Goal: Transaction & Acquisition: Book appointment/travel/reservation

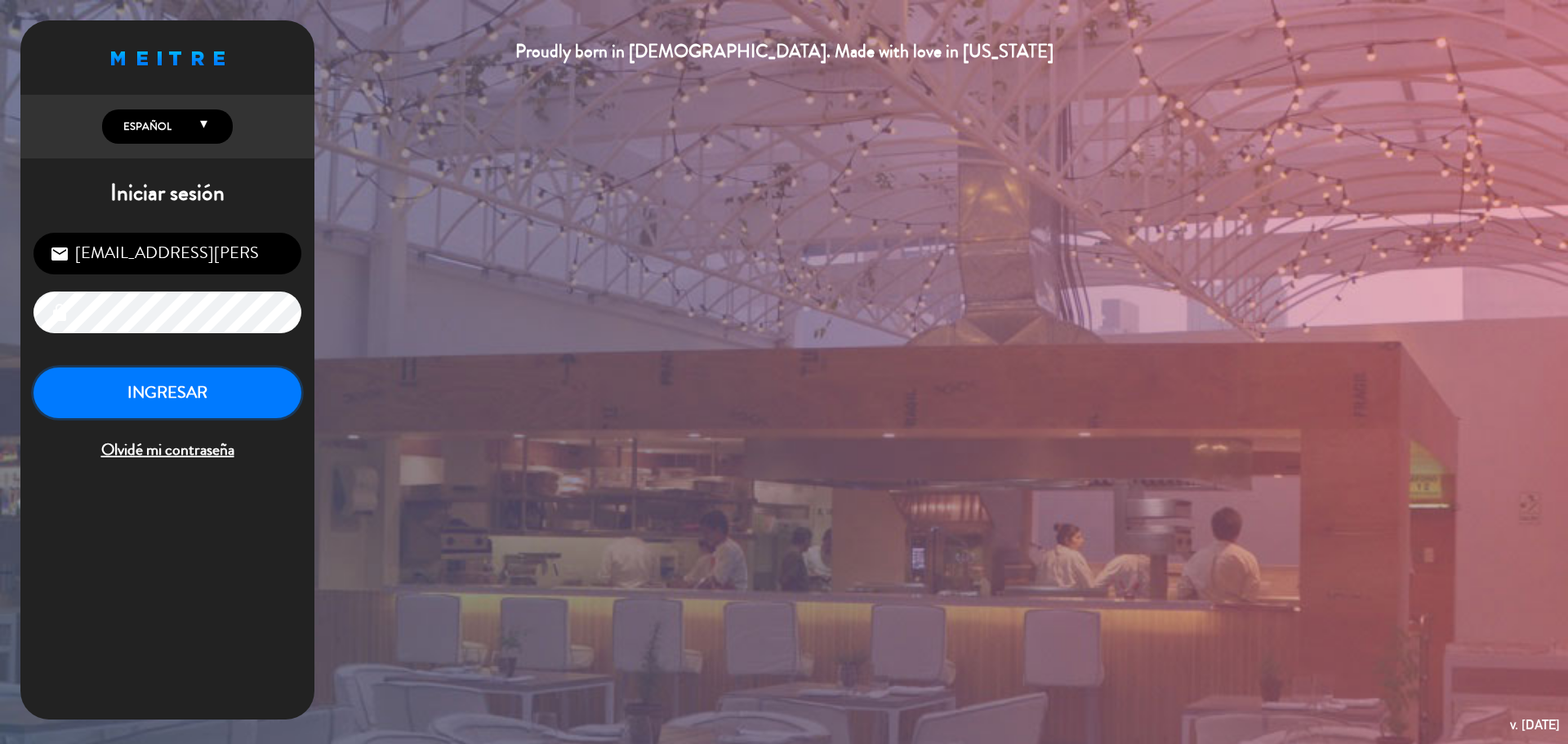
click at [249, 390] on button "INGRESAR" at bounding box center [168, 393] width 268 height 52
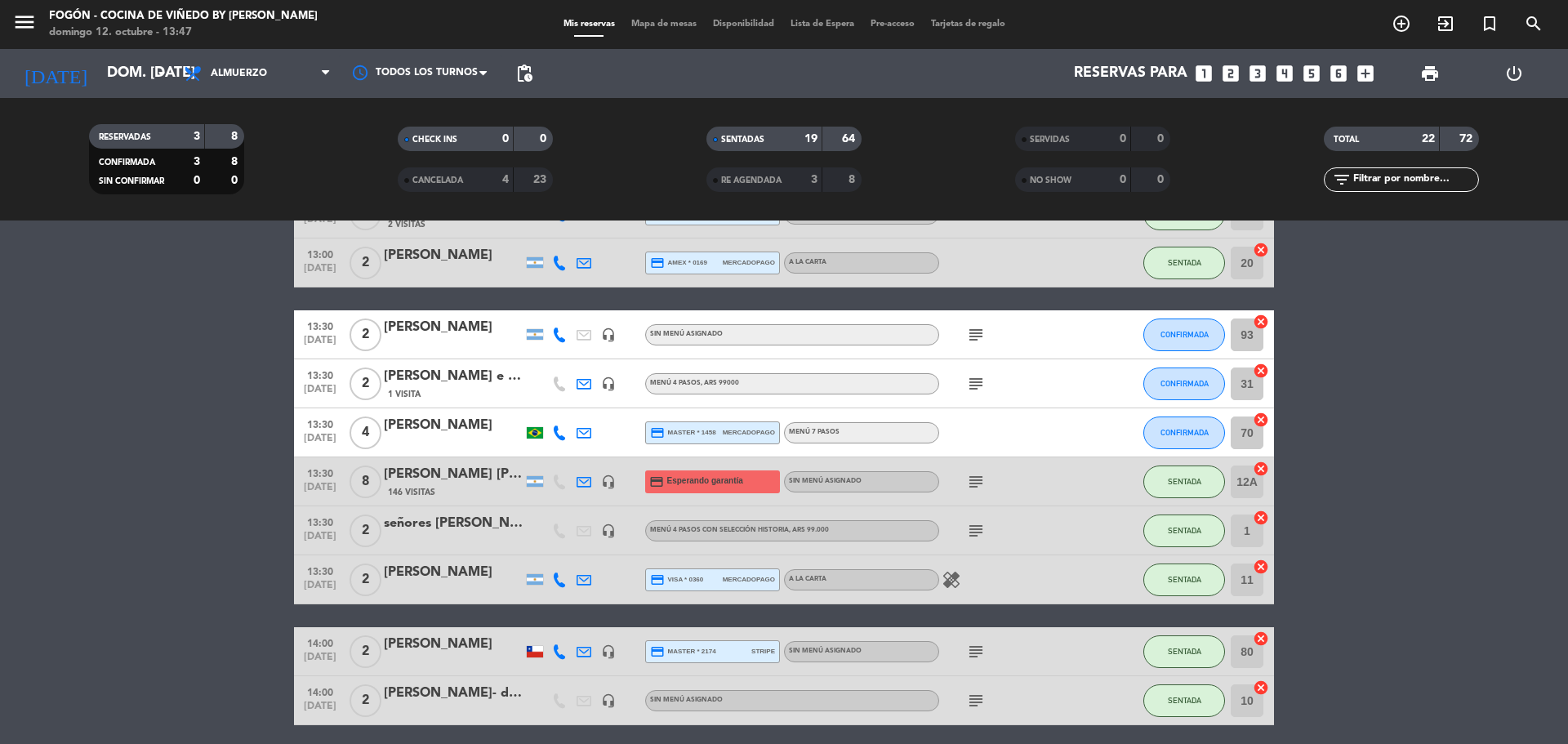
scroll to position [640, 0]
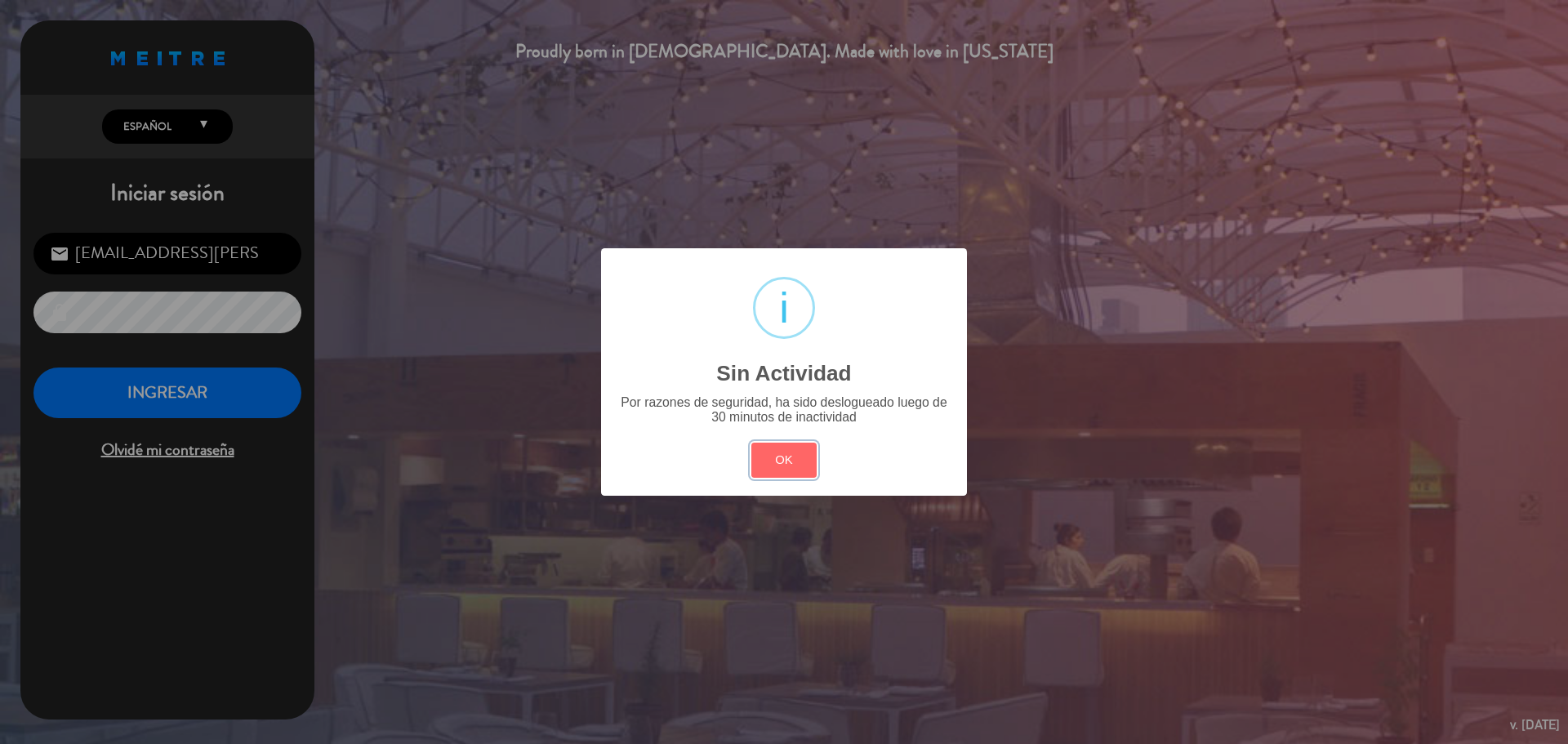
click at [768, 477] on button "OK" at bounding box center [784, 460] width 66 height 35
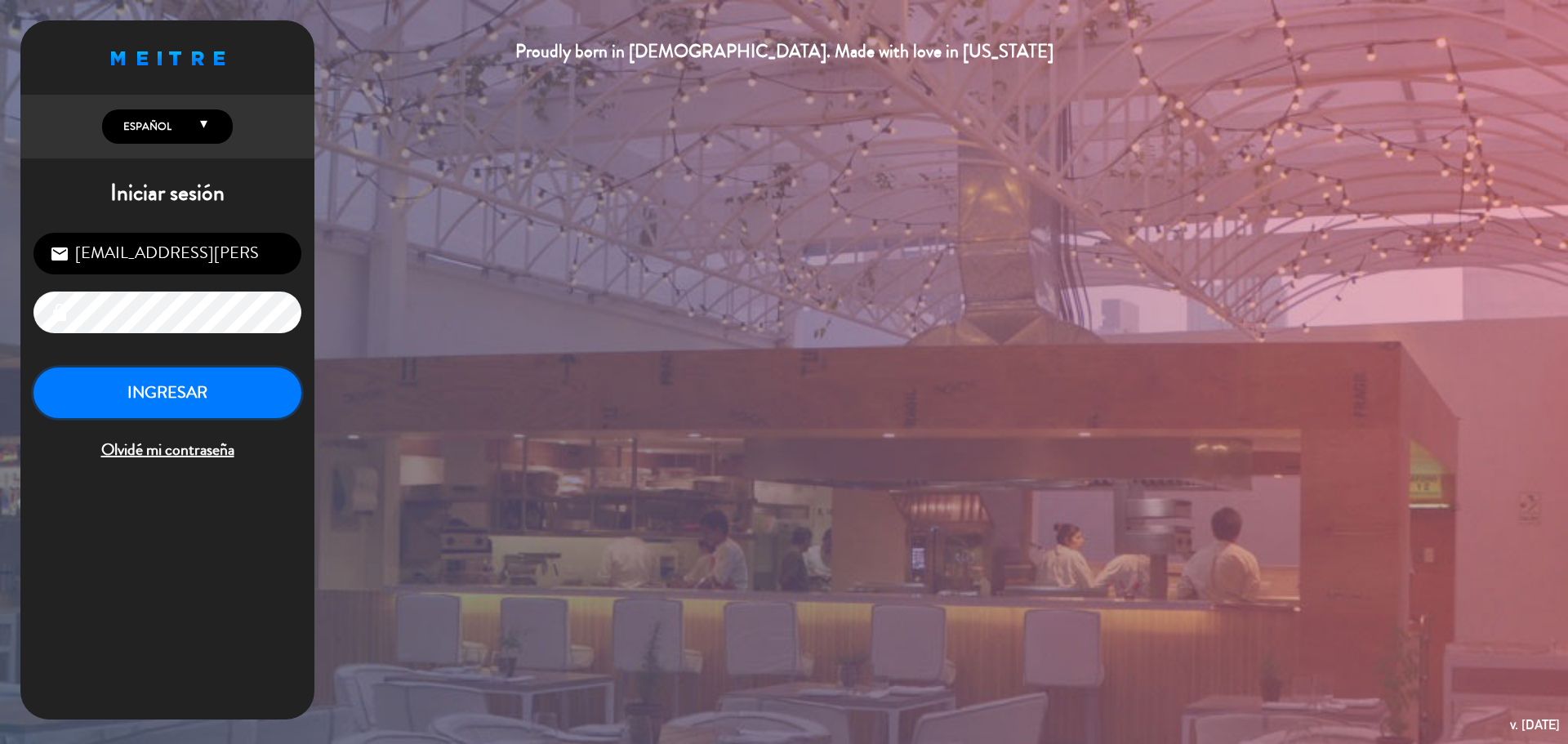
drag, startPoint x: 181, startPoint y: 386, endPoint x: 258, endPoint y: 405, distance: 79.3
click at [182, 386] on button "INGRESAR" at bounding box center [168, 393] width 268 height 52
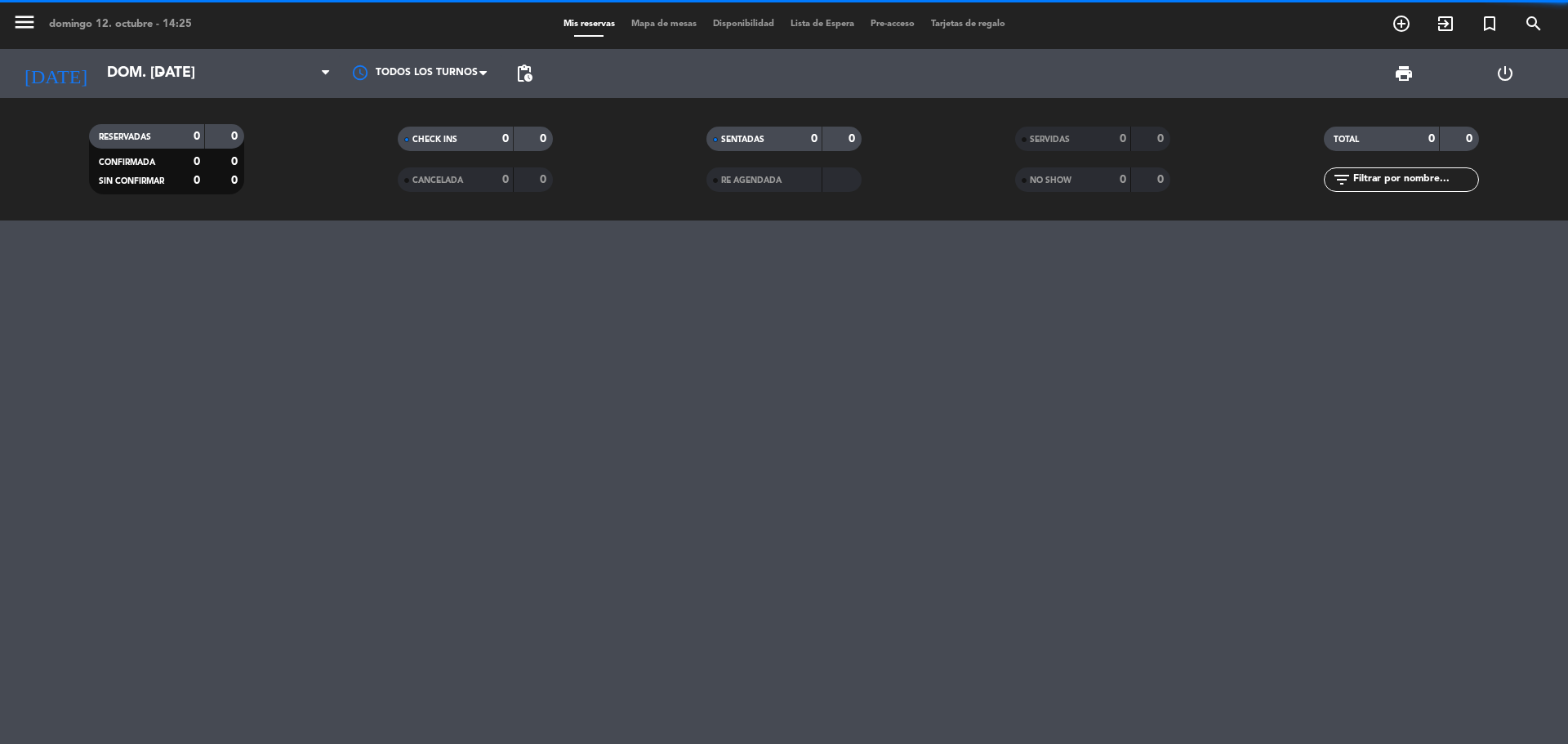
click at [1105, 619] on div "menu [PERSON_NAME] 12. octubre - 14:25 Mis reservas Mapa de mesas Disponibilida…" at bounding box center [784, 372] width 1568 height 744
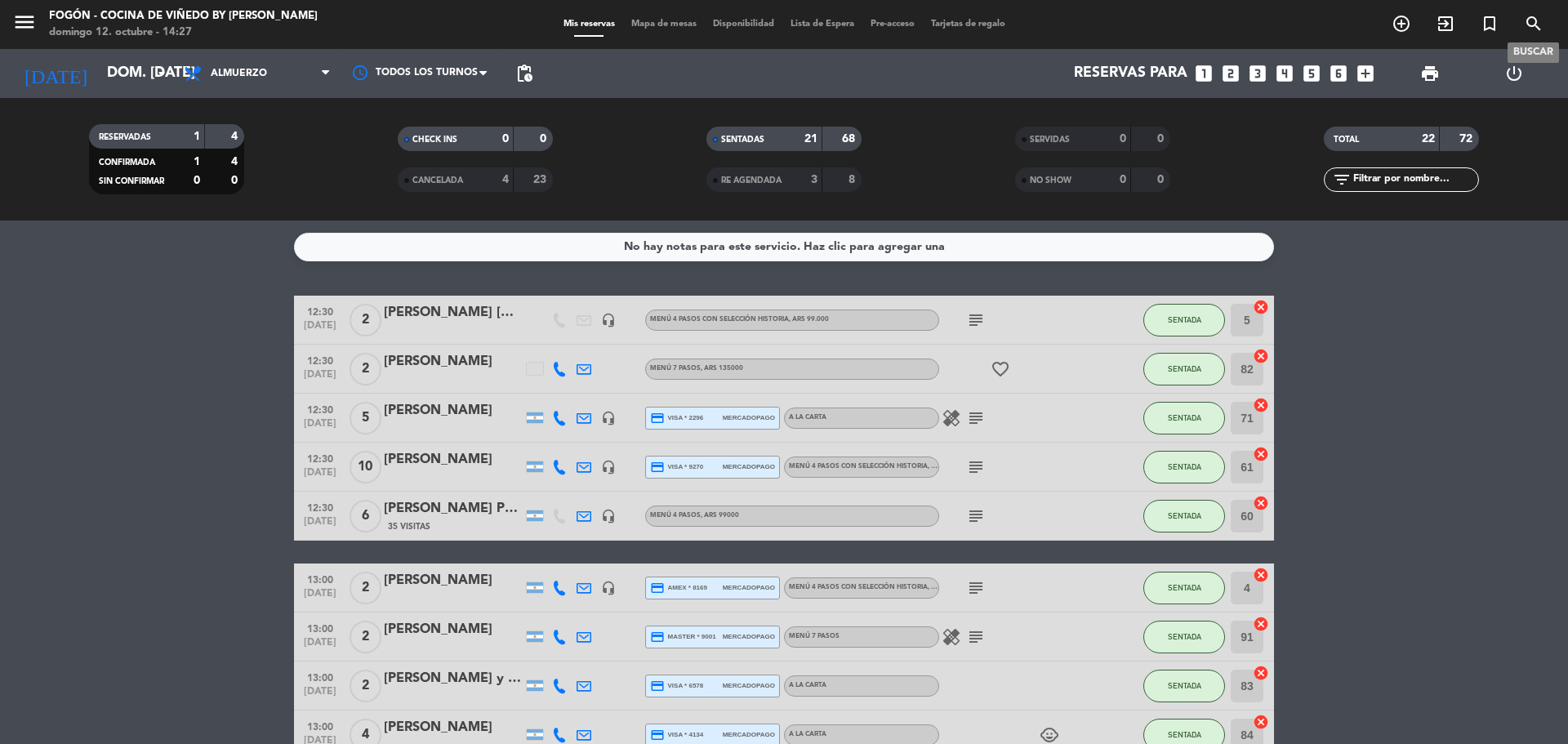
click at [1527, 21] on icon "search" at bounding box center [1534, 24] width 20 height 20
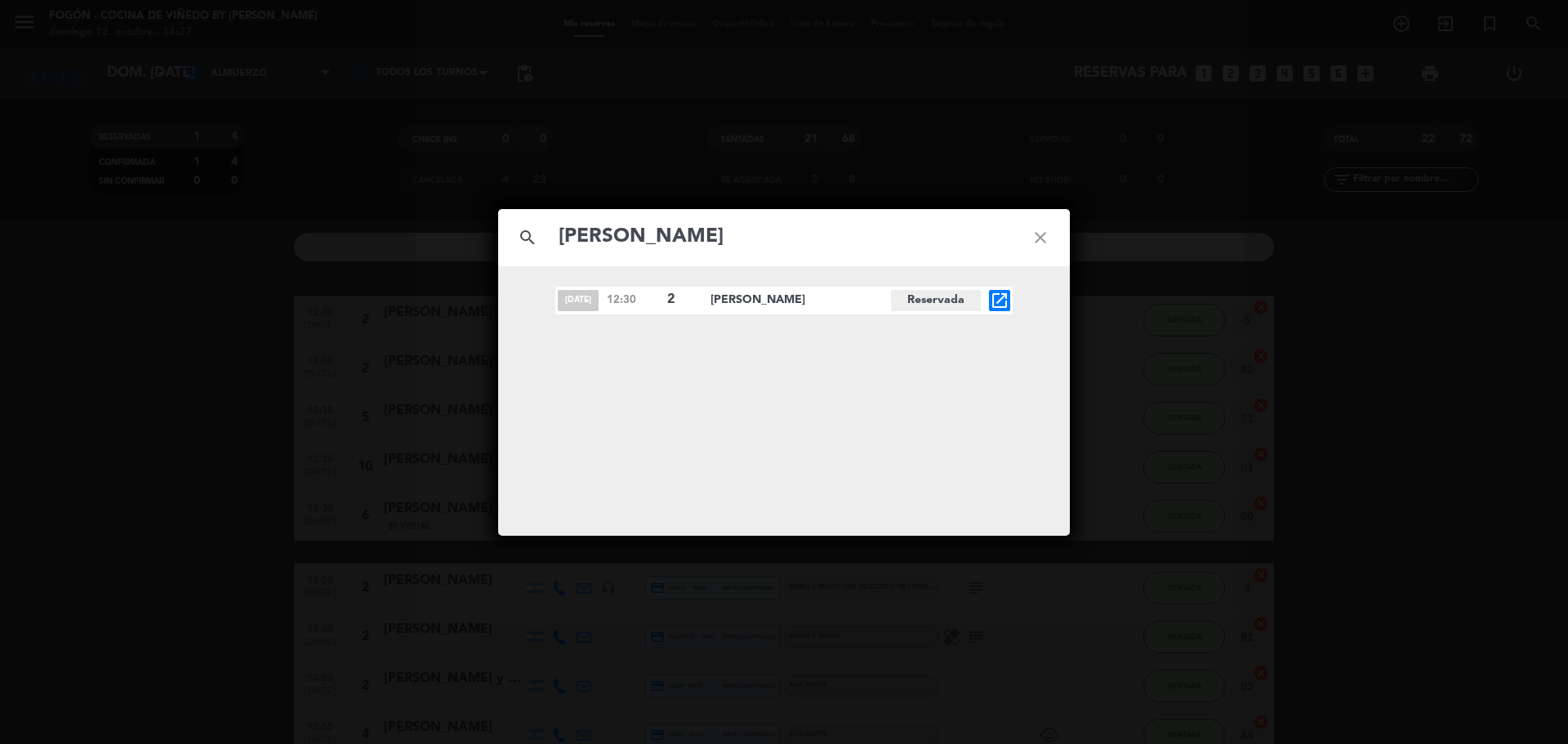
type input "[PERSON_NAME]"
click at [995, 303] on icon "open_in_new" at bounding box center [999, 301] width 20 height 20
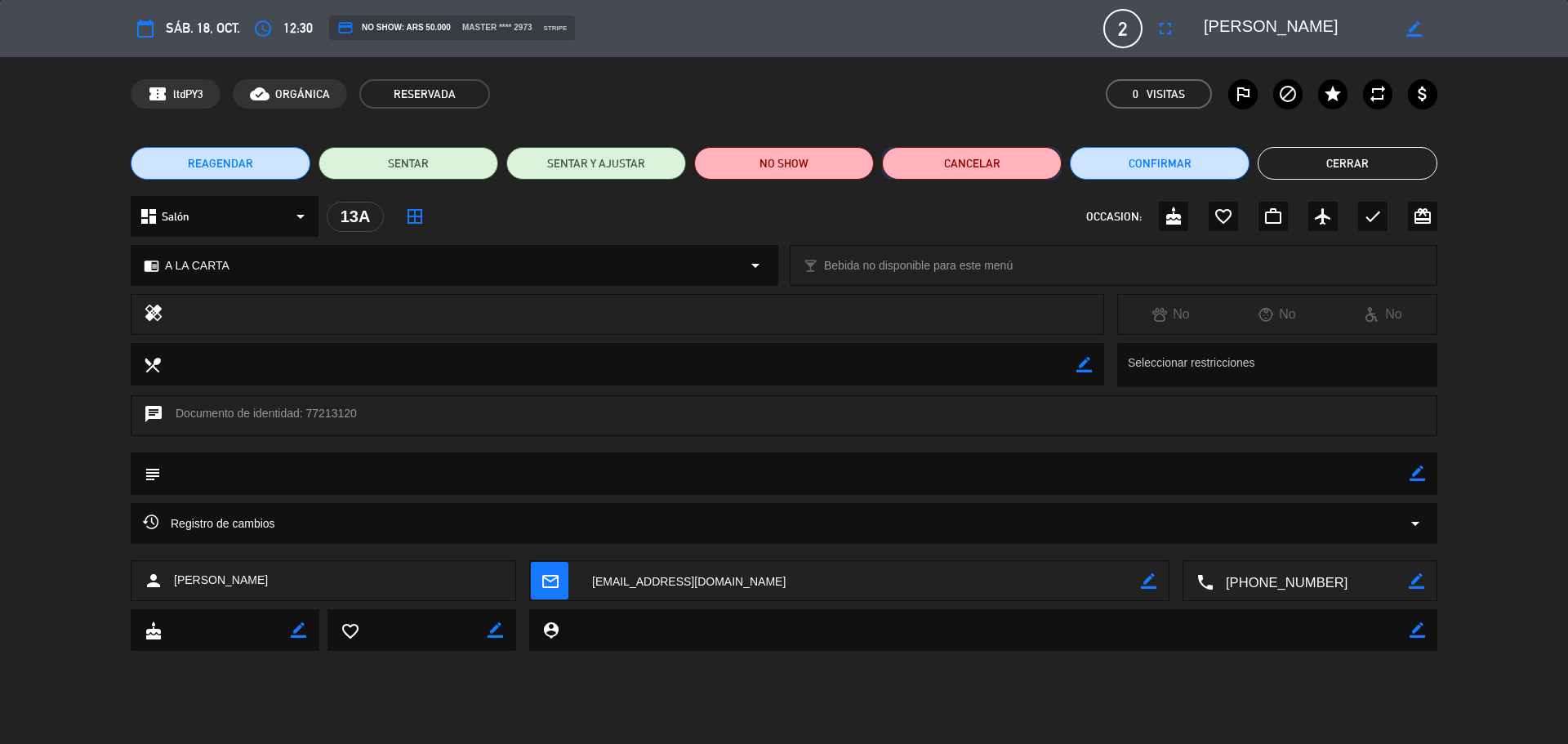
click at [992, 167] on button "Cancelar" at bounding box center [971, 163] width 179 height 33
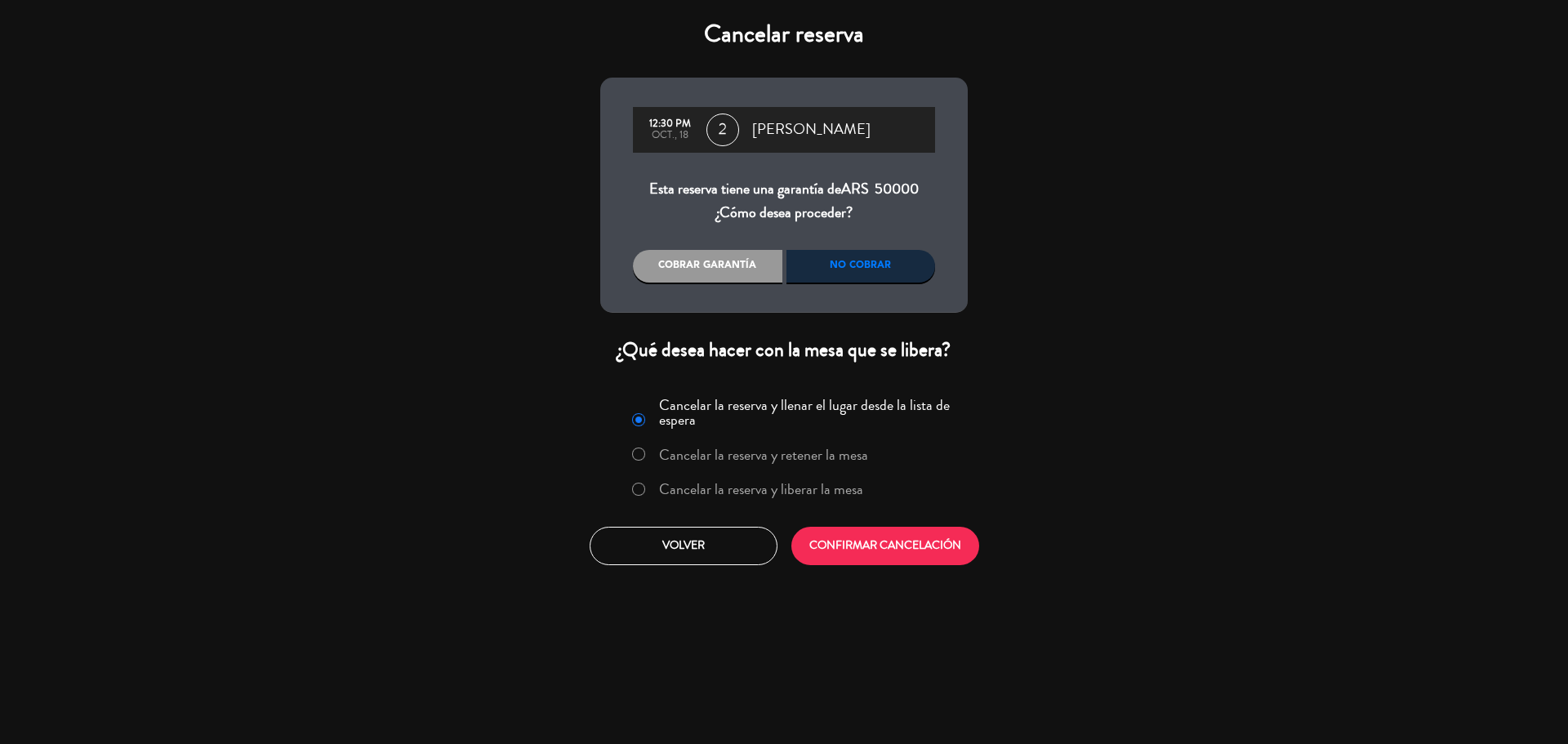
click at [824, 484] on label "Cancelar la reserva y liberar la mesa" at bounding box center [760, 489] width 204 height 14
click at [867, 547] on button "CONFIRMAR CANCELACIÓN" at bounding box center [884, 546] width 188 height 38
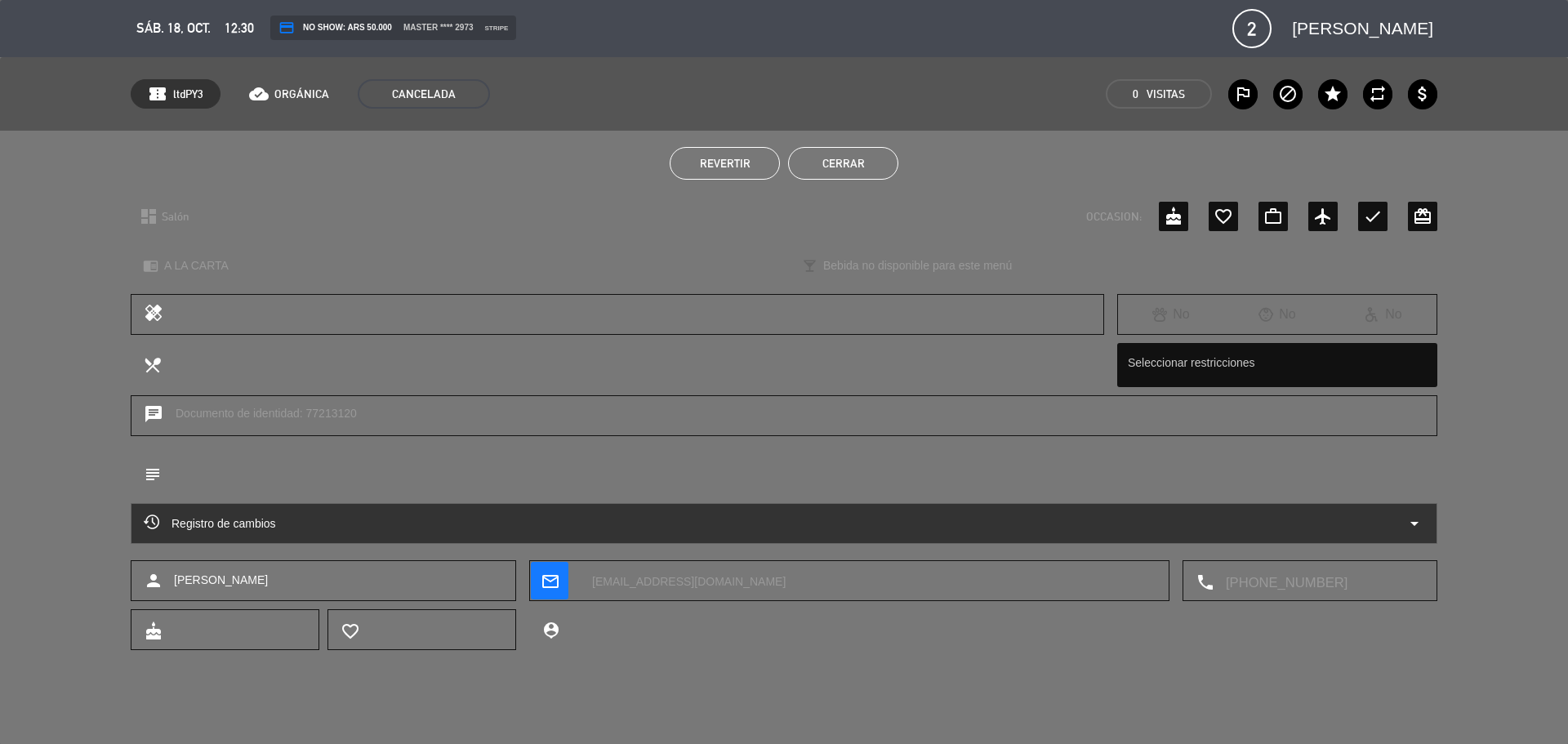
click at [859, 156] on button "Cerrar" at bounding box center [843, 163] width 111 height 33
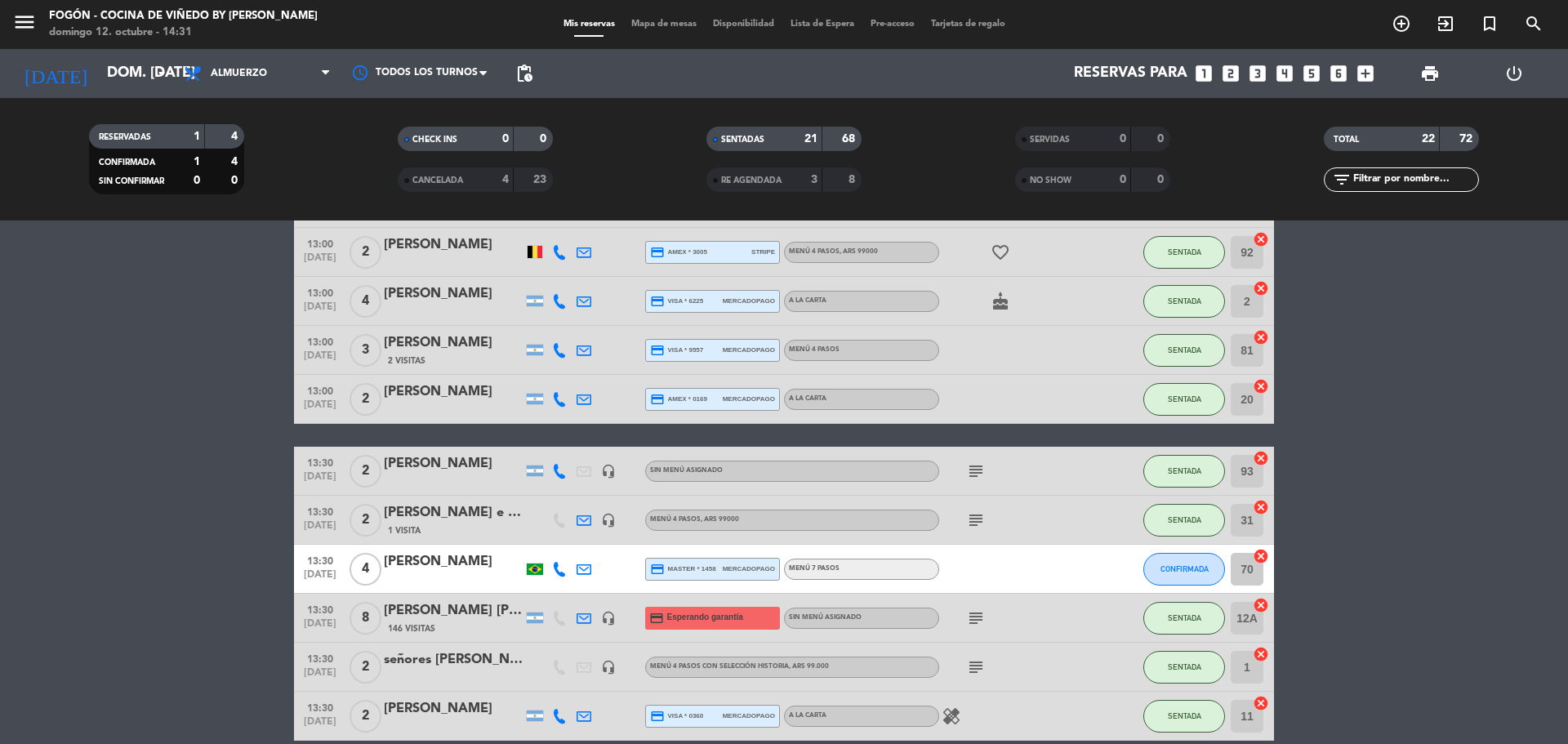
scroll to position [653, 0]
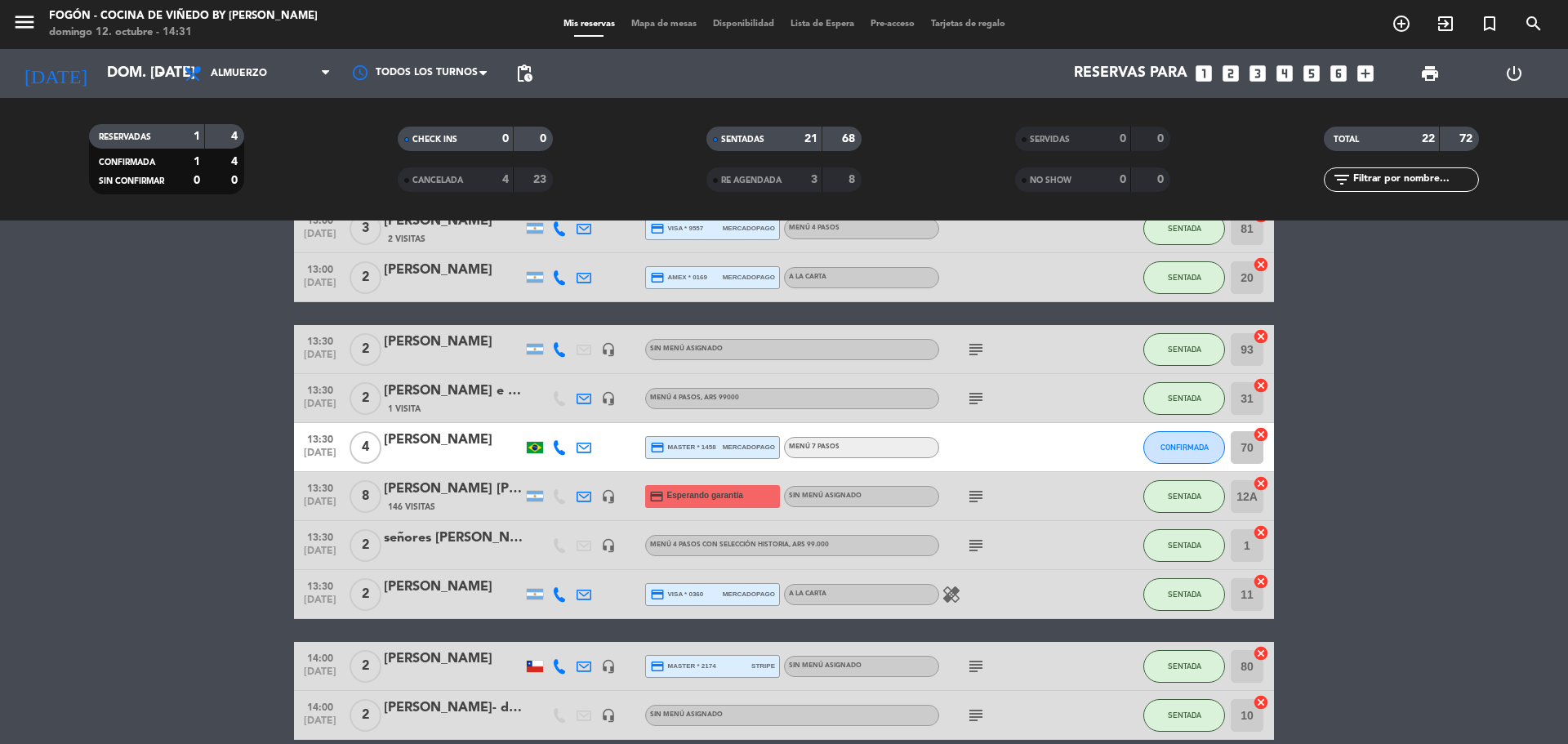
click at [560, 447] on icon at bounding box center [559, 448] width 14 height 14
click at [546, 419] on span "Copiar" at bounding box center [547, 420] width 34 height 17
click at [596, 449] on div at bounding box center [608, 447] width 24 height 48
click at [576, 451] on icon at bounding box center [583, 448] width 14 height 14
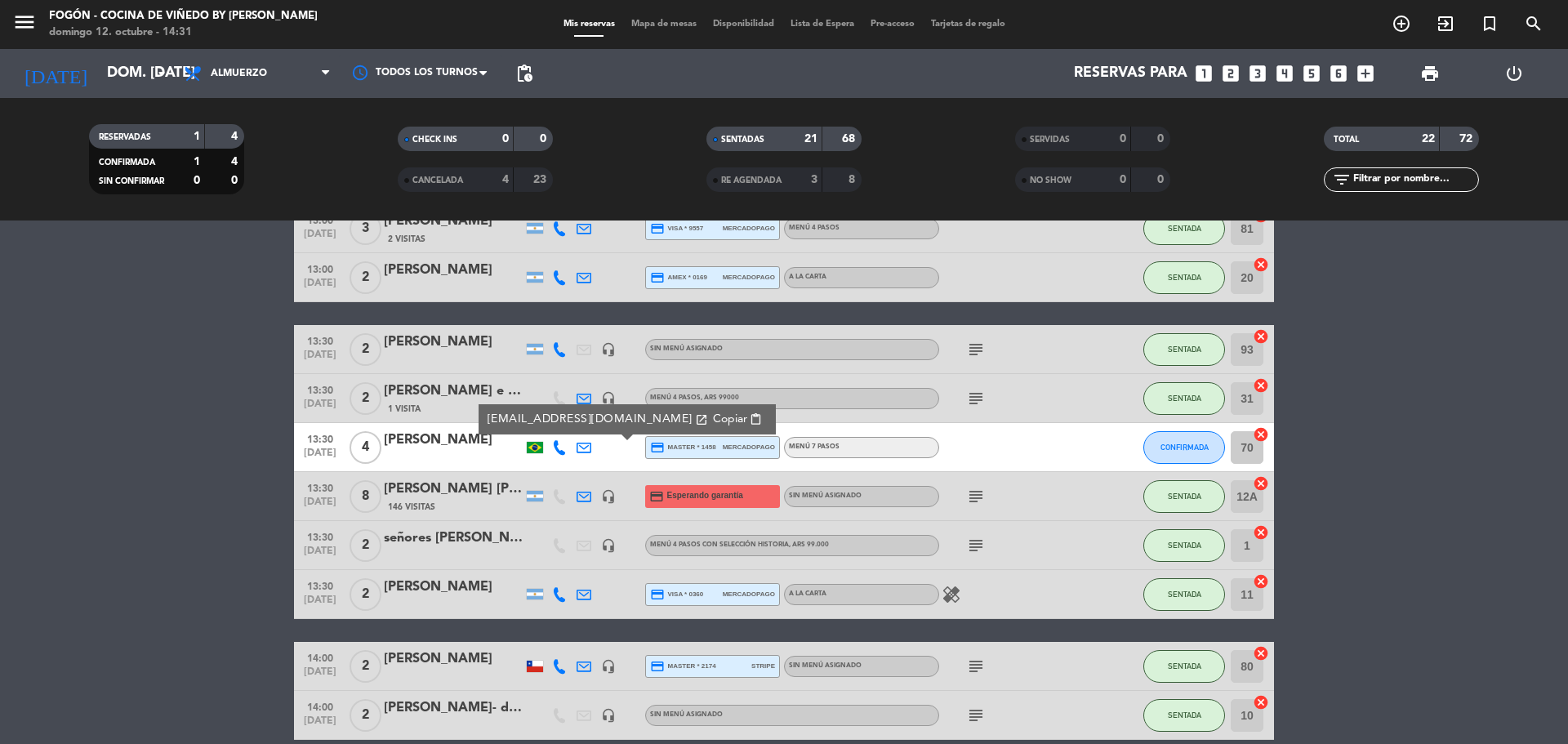
click at [541, 413] on link "[EMAIL_ADDRESS][DOMAIN_NAME] open_in_new" at bounding box center [597, 419] width 220 height 19
click at [1536, 23] on icon "search" at bounding box center [1534, 24] width 20 height 20
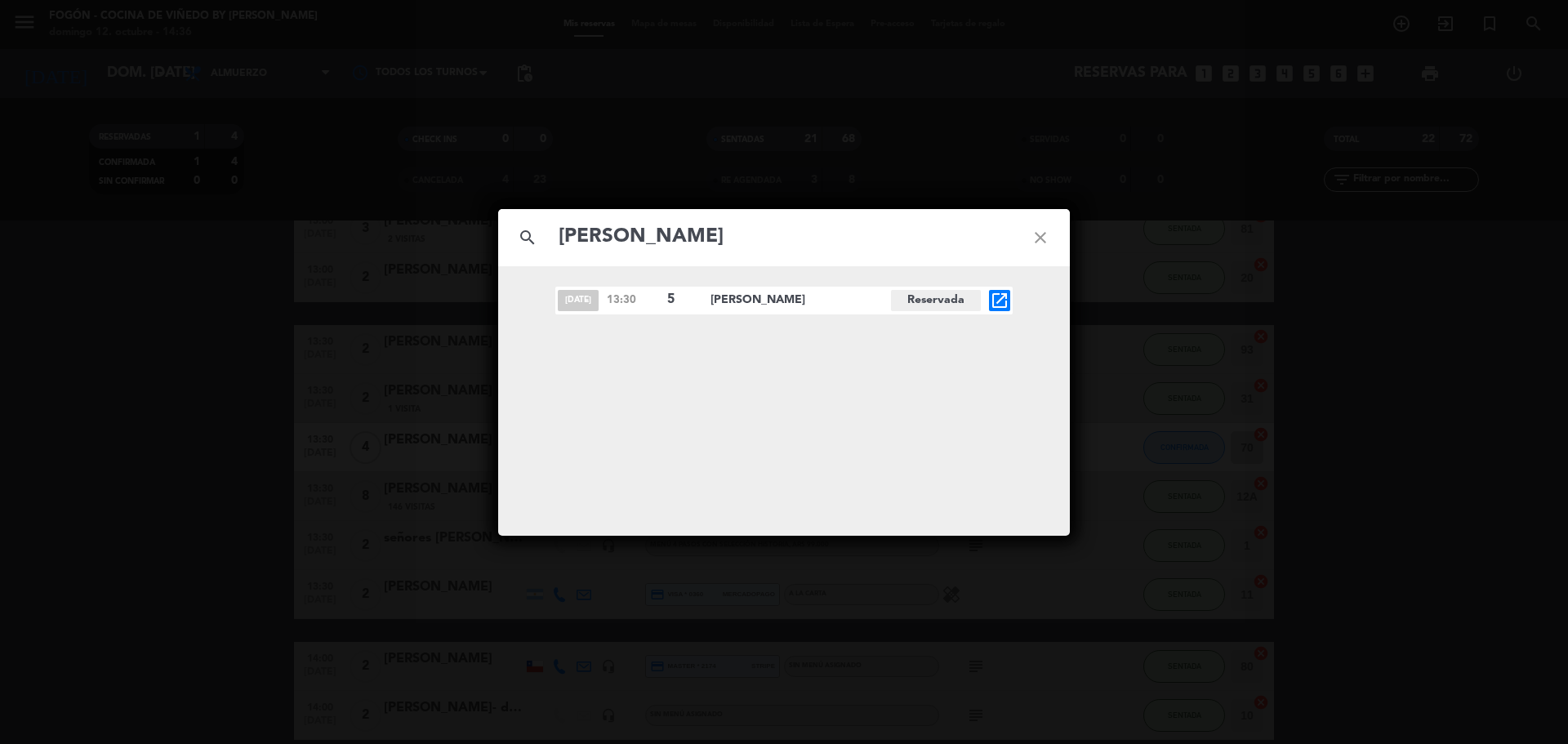
type input "[PERSON_NAME]"
click at [1008, 313] on div "[DATE] 13:30 5 [PERSON_NAME][GEOGRAPHIC_DATA] open_in_new" at bounding box center [784, 300] width 457 height 28
click at [998, 302] on icon "open_in_new" at bounding box center [999, 301] width 20 height 20
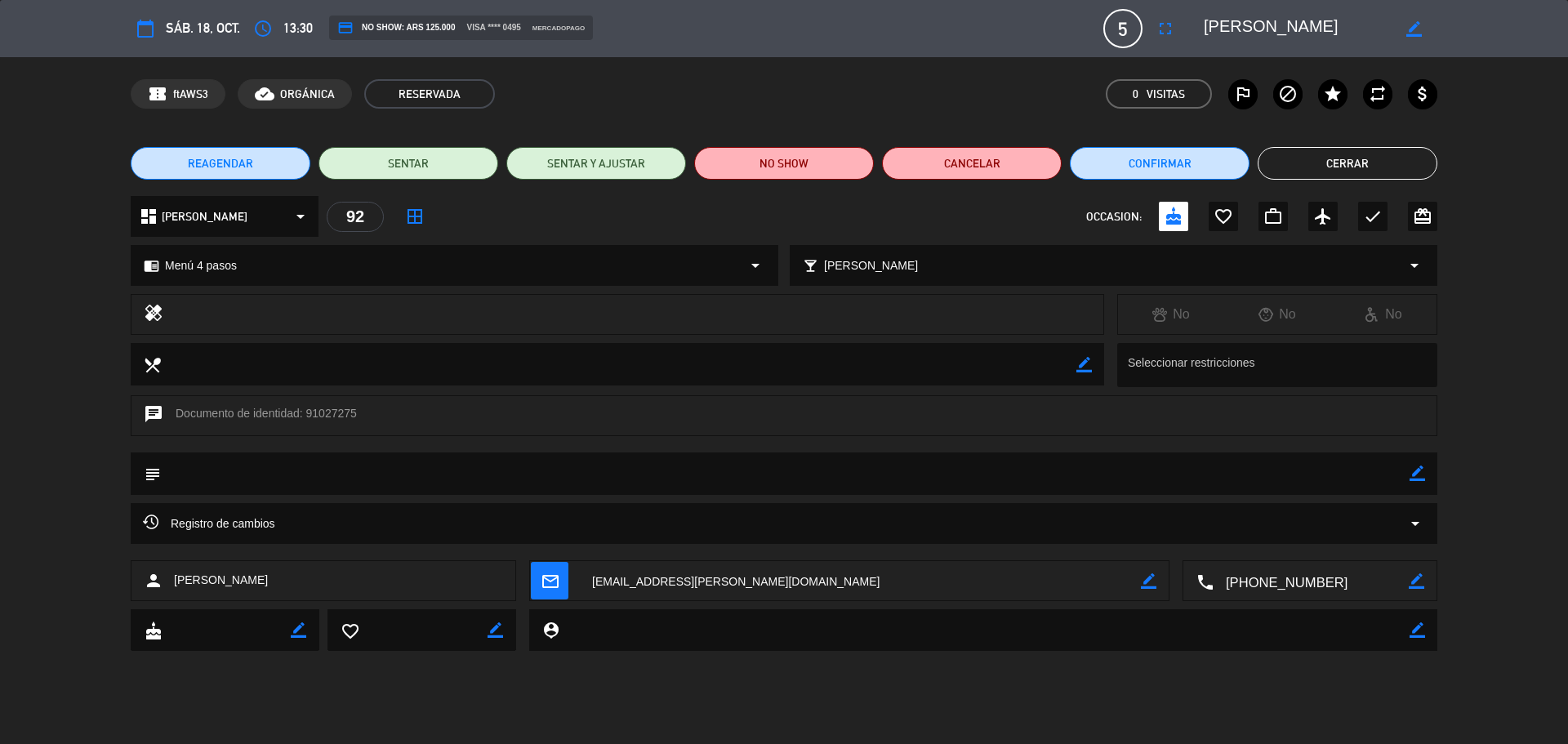
click at [1411, 478] on icon "border_color" at bounding box center [1417, 473] width 15 height 15
click at [1389, 477] on textarea at bounding box center [785, 473] width 1248 height 42
type textarea "algunes quieren hacer a la carta"
click at [1419, 485] on div at bounding box center [1417, 473] width 15 height 43
click at [1412, 470] on icon at bounding box center [1417, 473] width 15 height 15
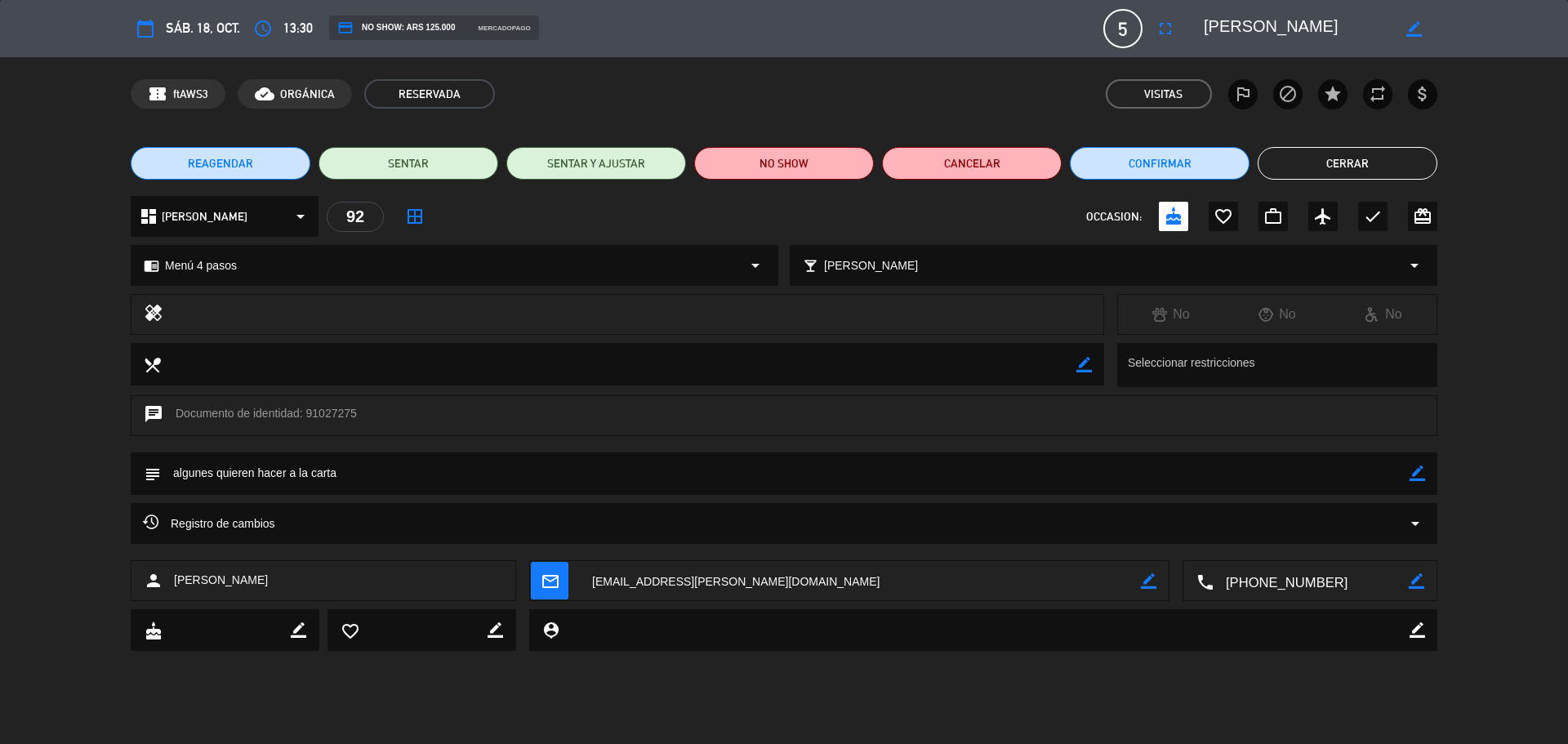
click at [1333, 171] on button "Cerrar" at bounding box center [1347, 163] width 179 height 33
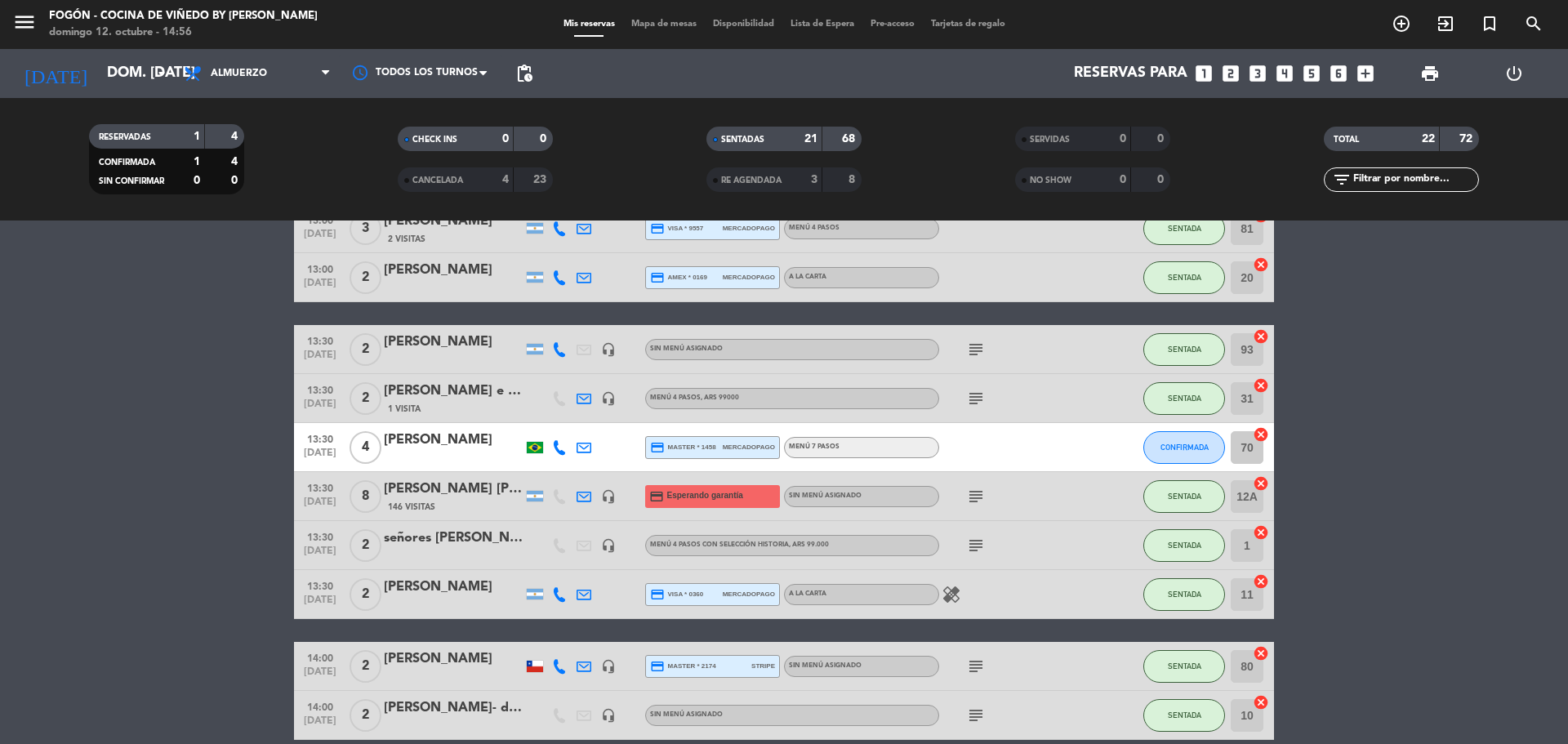
click at [483, 442] on div "[PERSON_NAME]" at bounding box center [453, 440] width 139 height 21
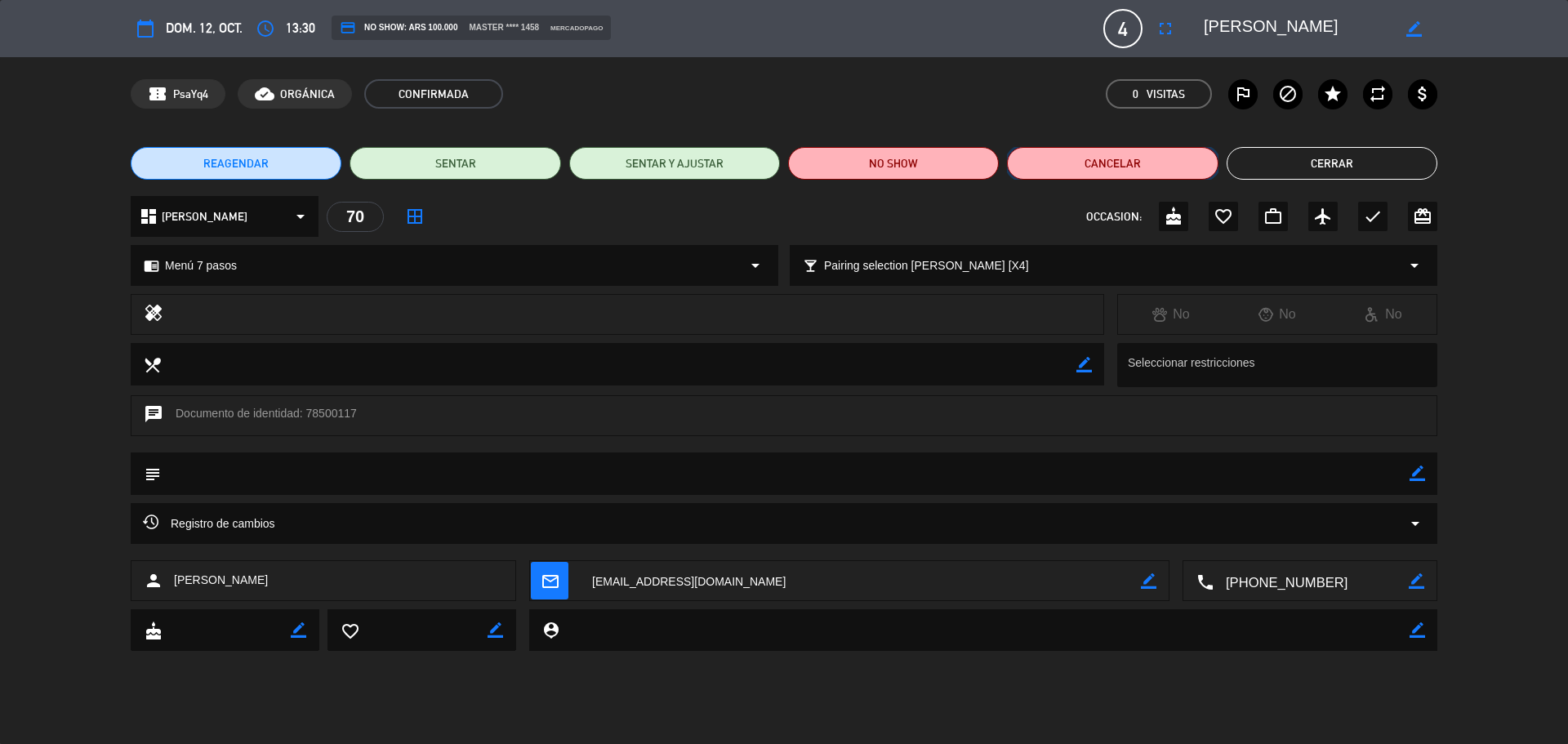
click at [1082, 161] on button "Cancelar" at bounding box center [1111, 163] width 211 height 33
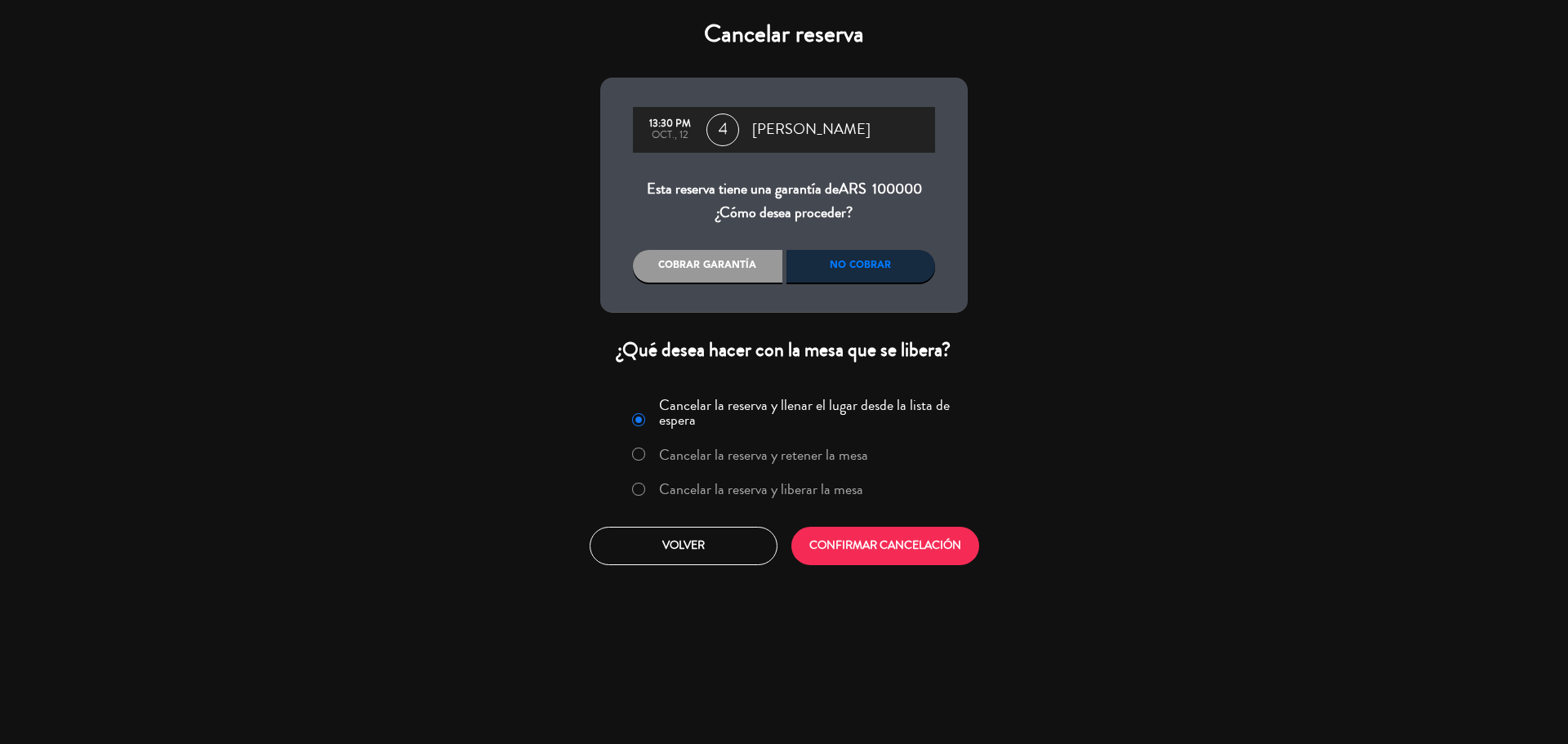
click at [786, 486] on label "Cancelar la reserva y liberar la mesa" at bounding box center [760, 489] width 204 height 14
click at [836, 550] on button "CONFIRMAR CANCELACIÓN" at bounding box center [884, 546] width 188 height 38
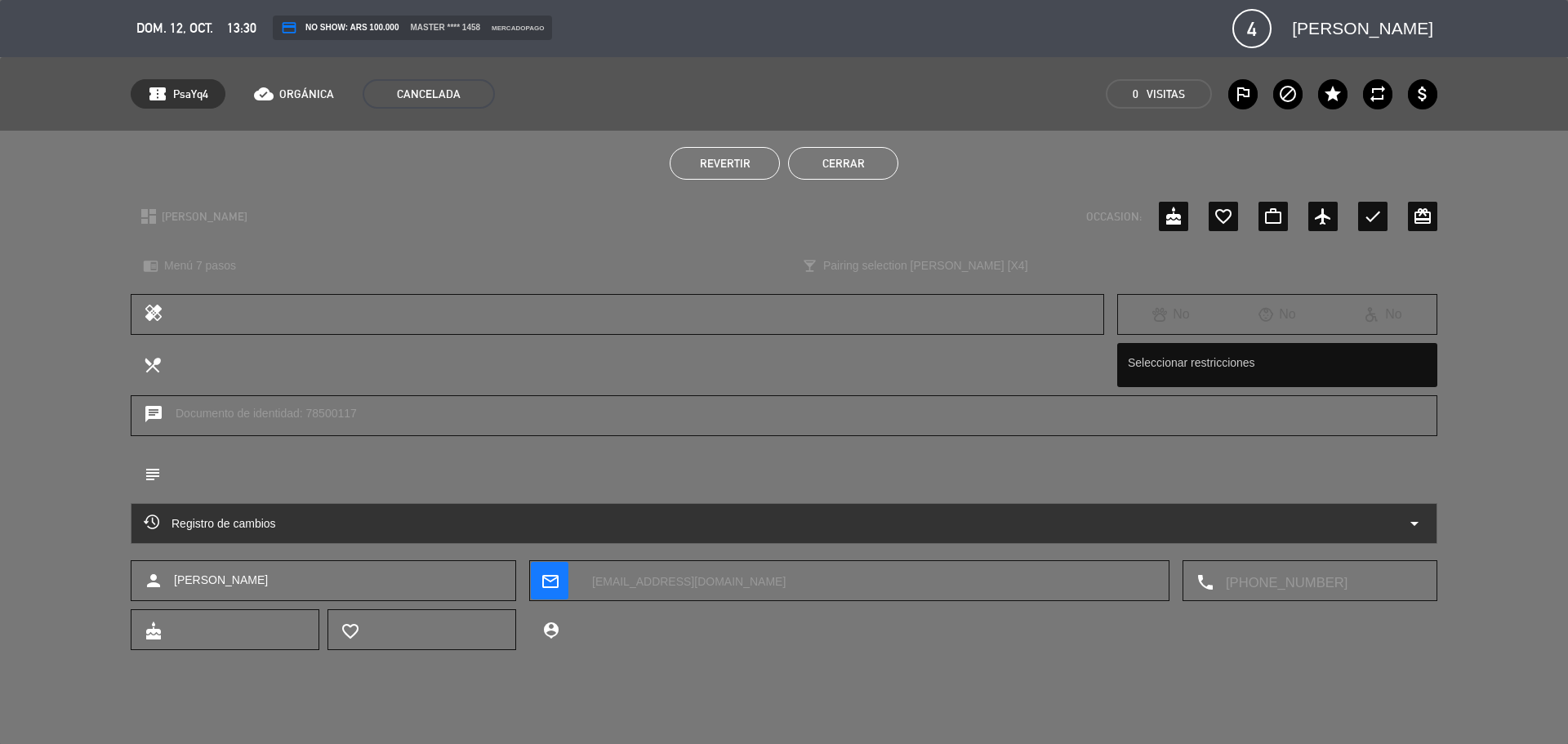
click at [815, 179] on button "Cerrar" at bounding box center [843, 163] width 111 height 33
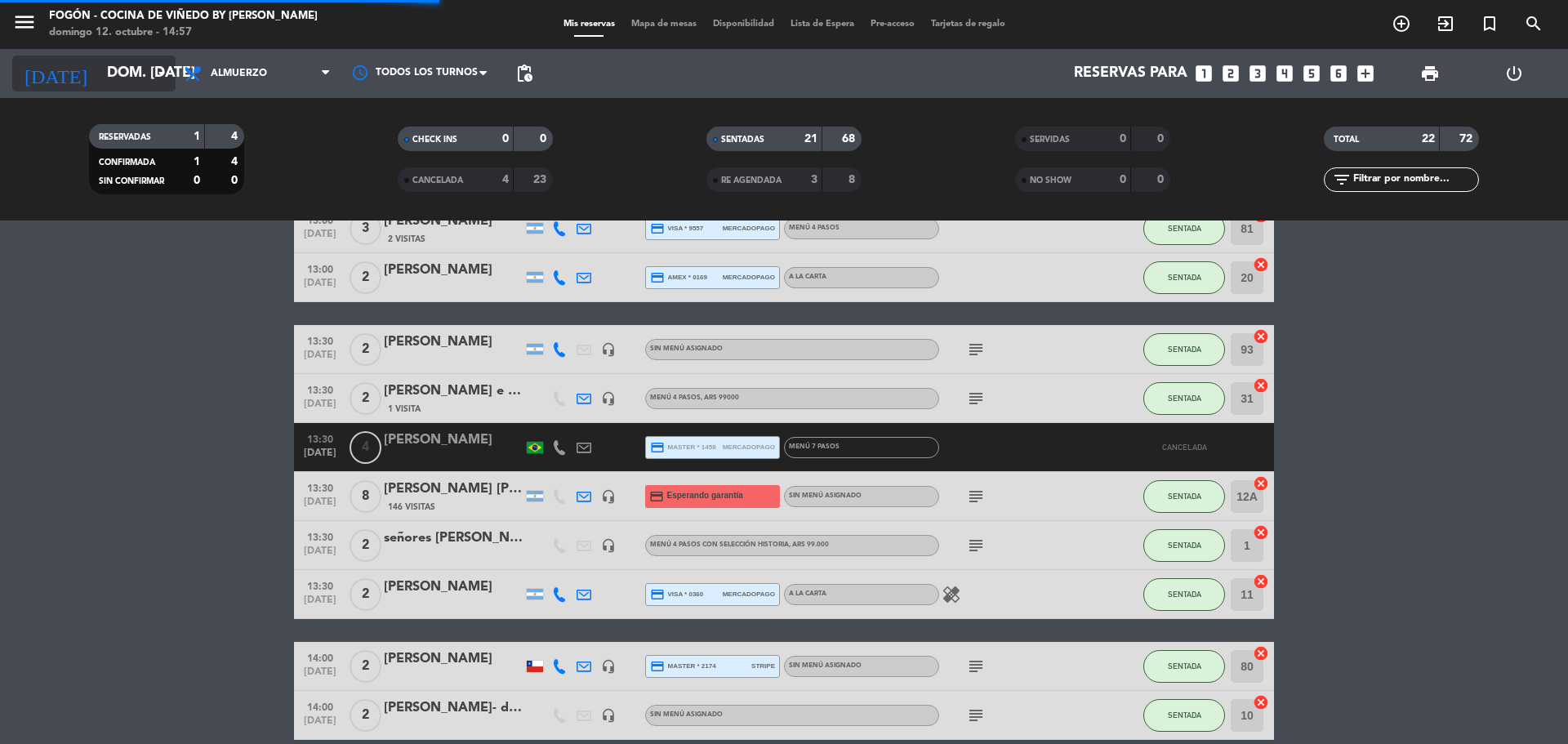
click at [123, 62] on input "dom. [DATE]" at bounding box center [193, 73] width 189 height 33
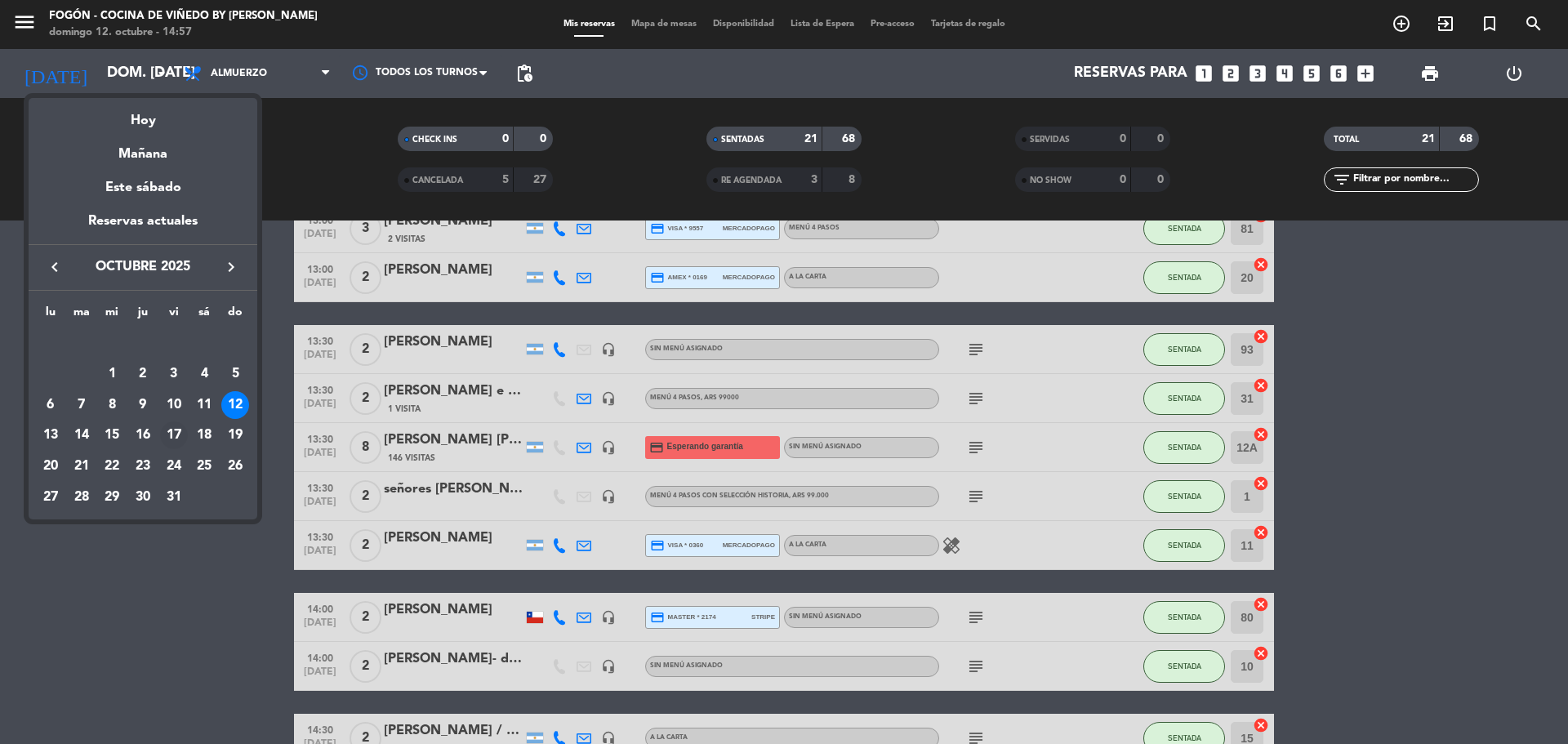
click at [175, 447] on div "17" at bounding box center [174, 435] width 28 height 28
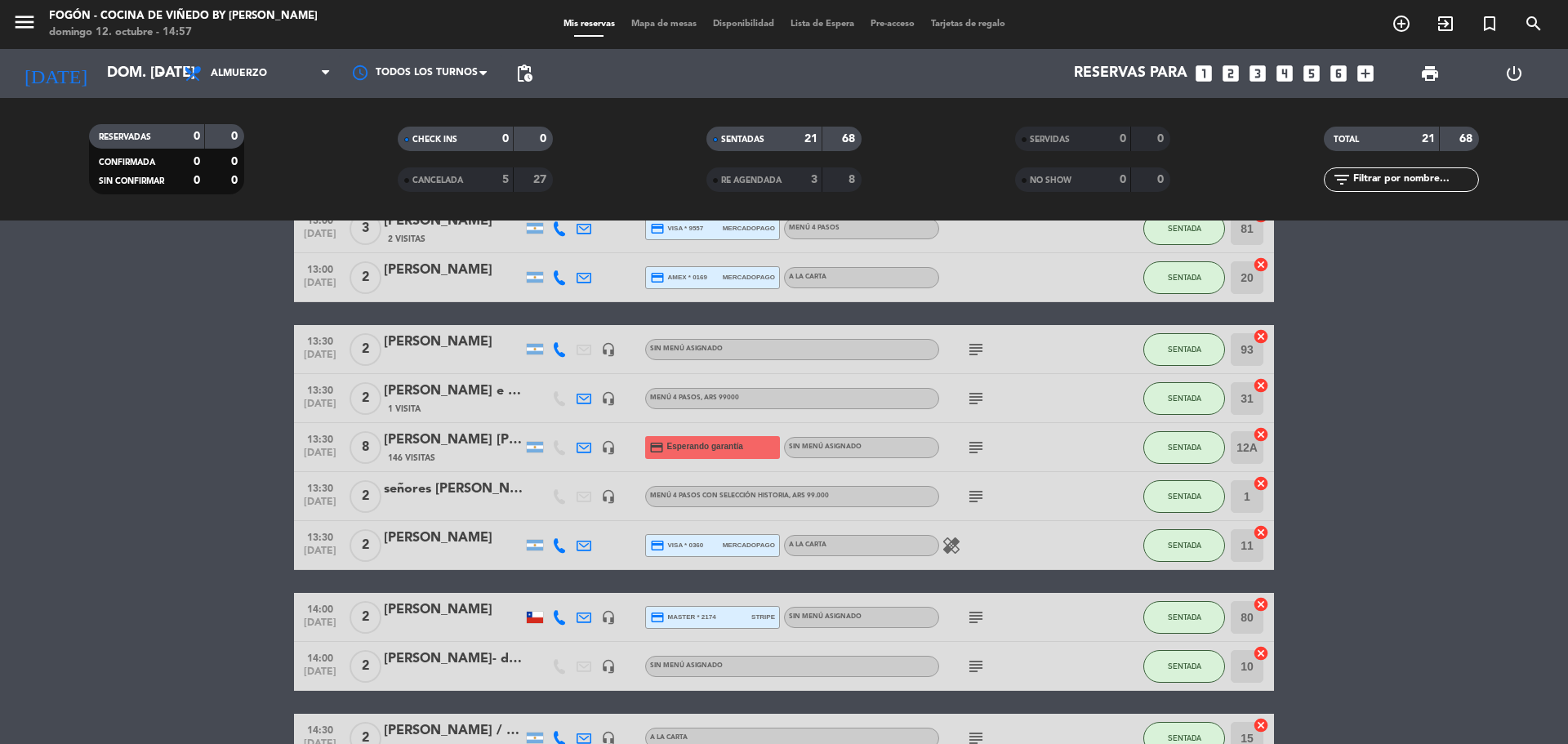
type input "vie. [DATE]"
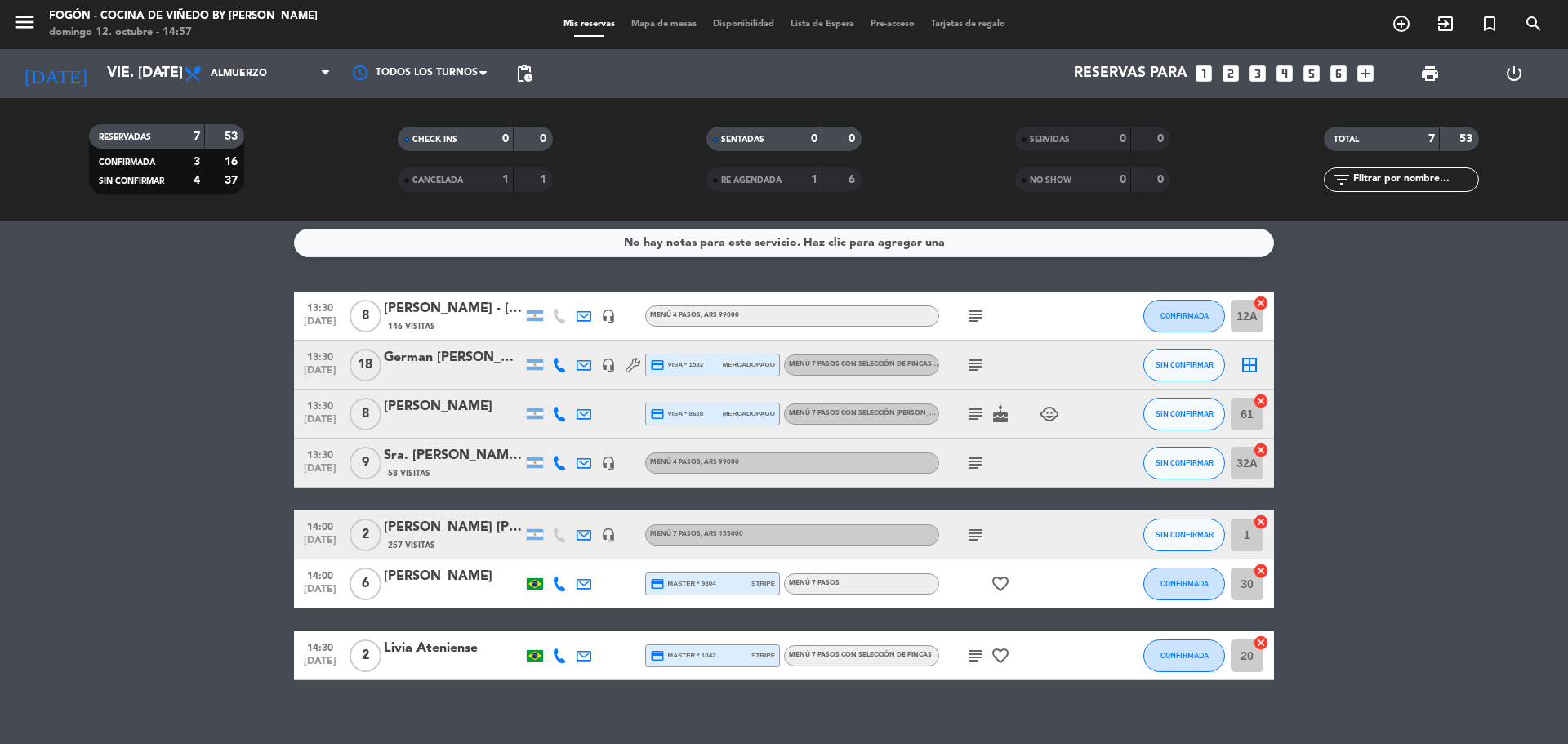
scroll to position [0, 0]
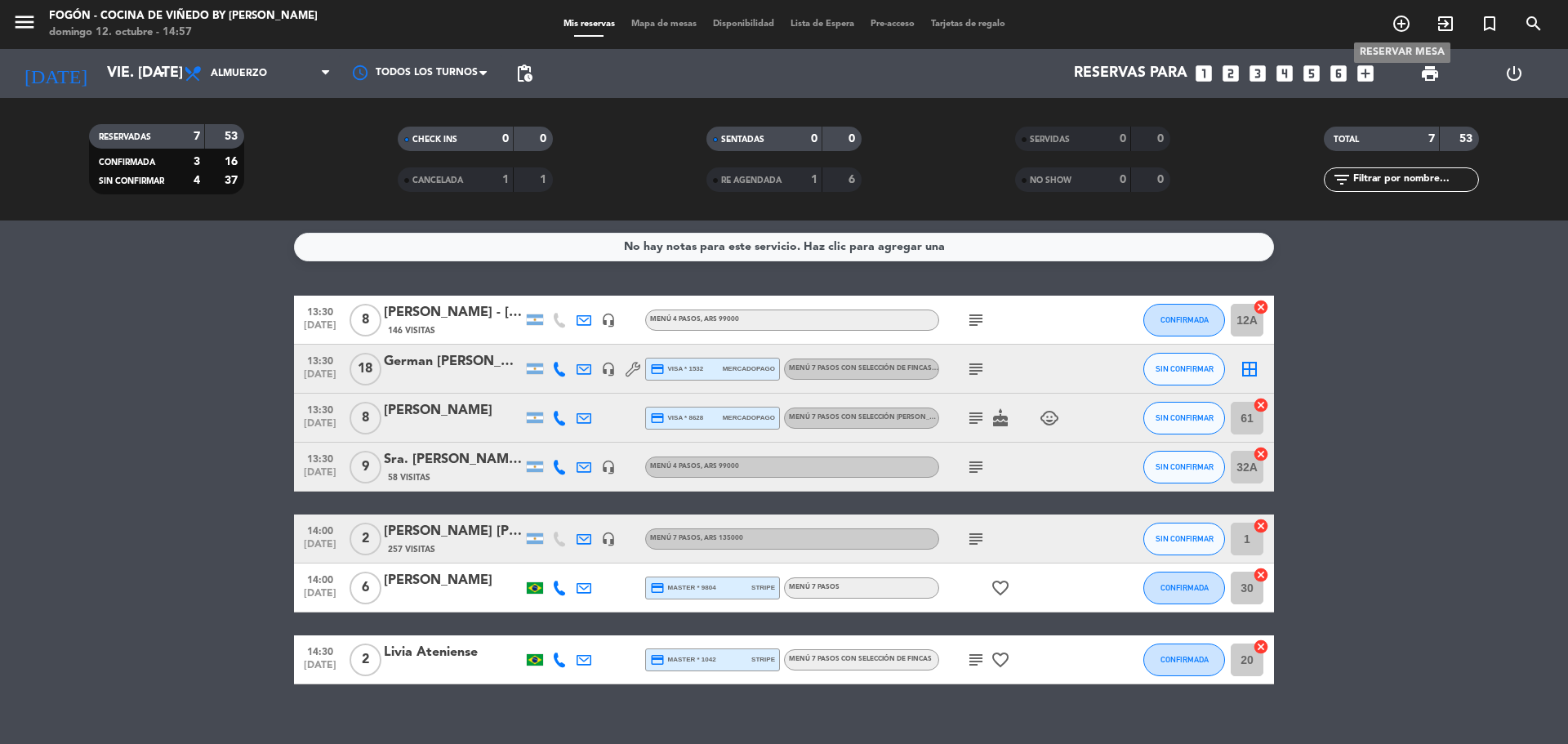
click at [1403, 29] on icon "add_circle_outline" at bounding box center [1401, 24] width 20 height 20
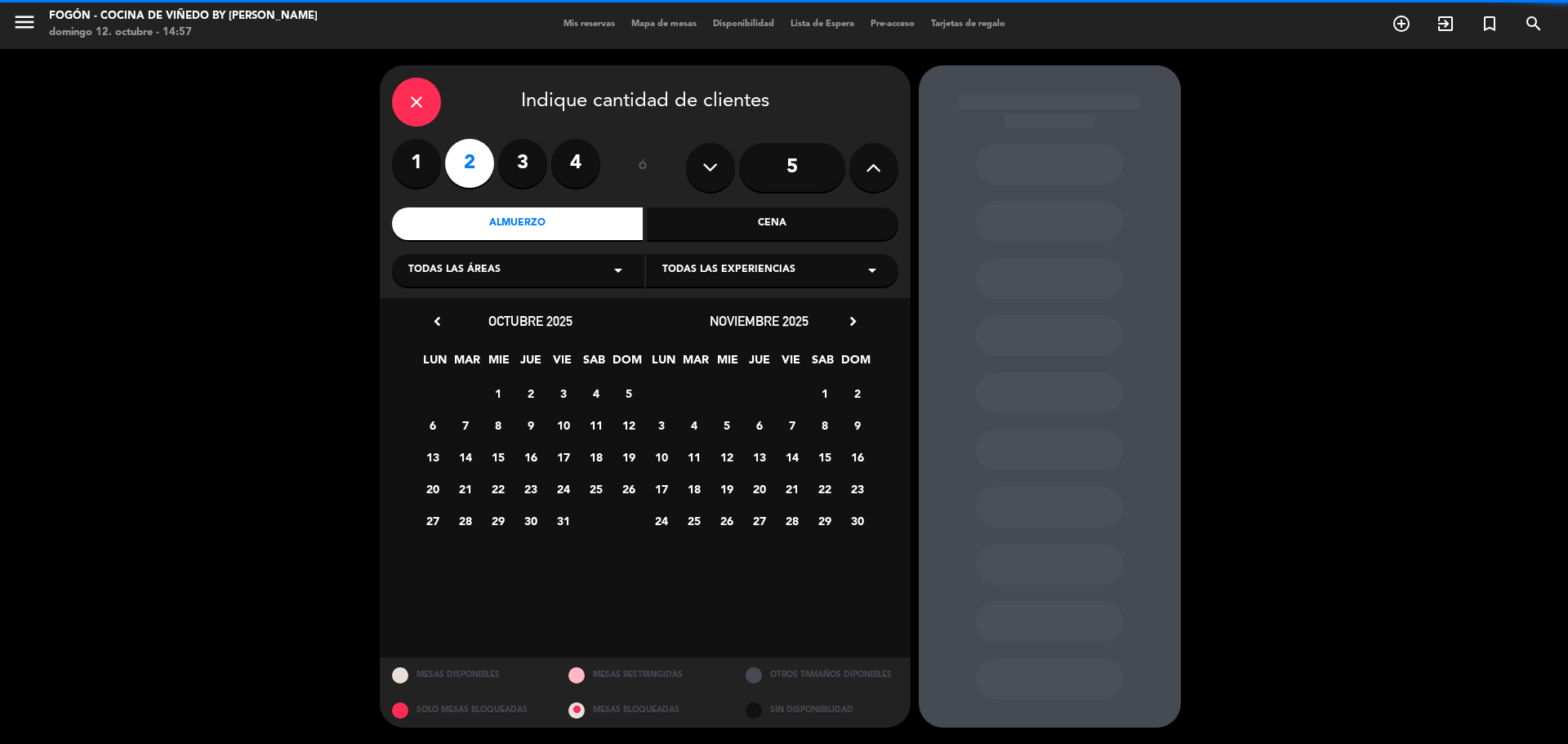
click at [408, 103] on icon "close" at bounding box center [417, 102] width 20 height 20
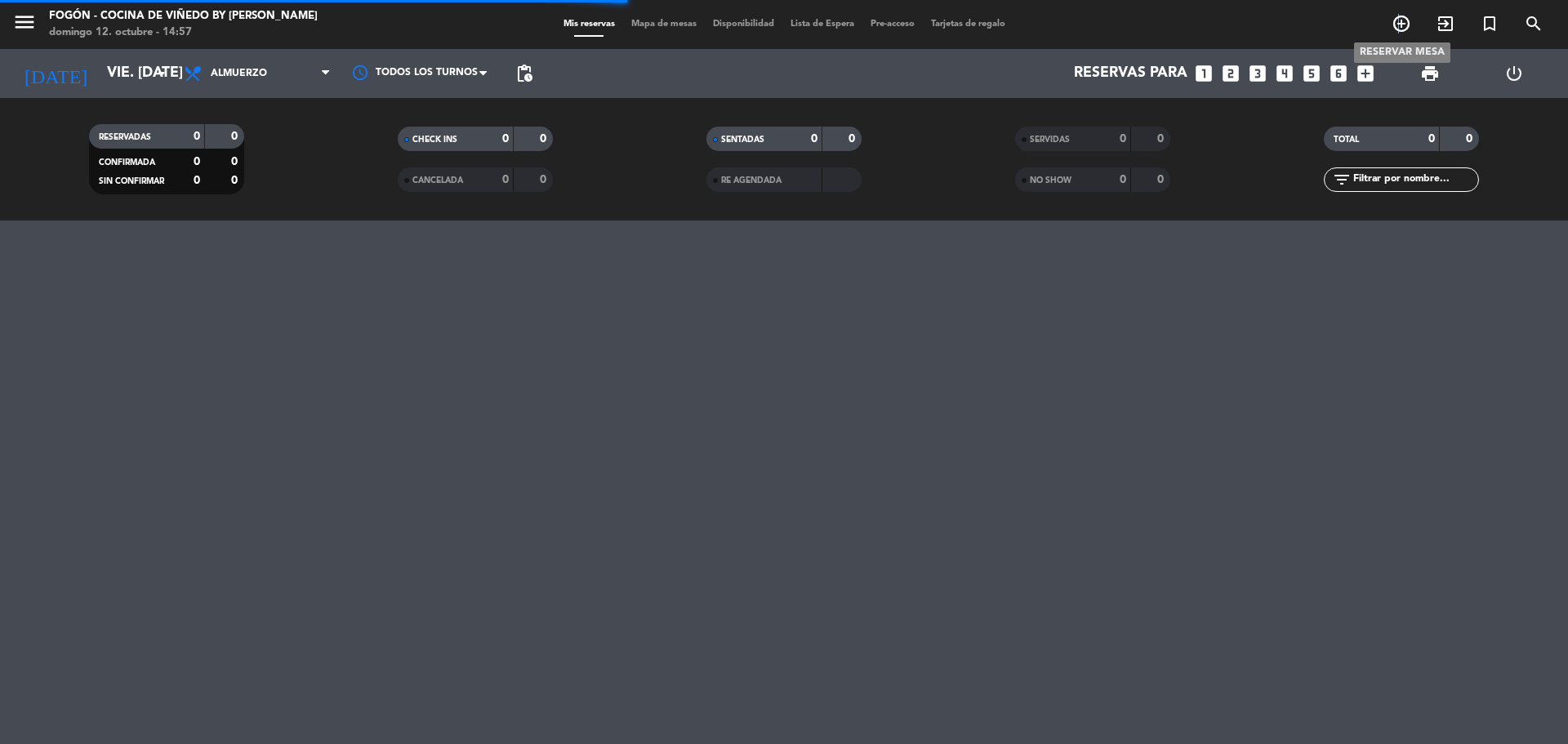
click at [1399, 24] on icon "add_circle_outline" at bounding box center [1401, 24] width 20 height 20
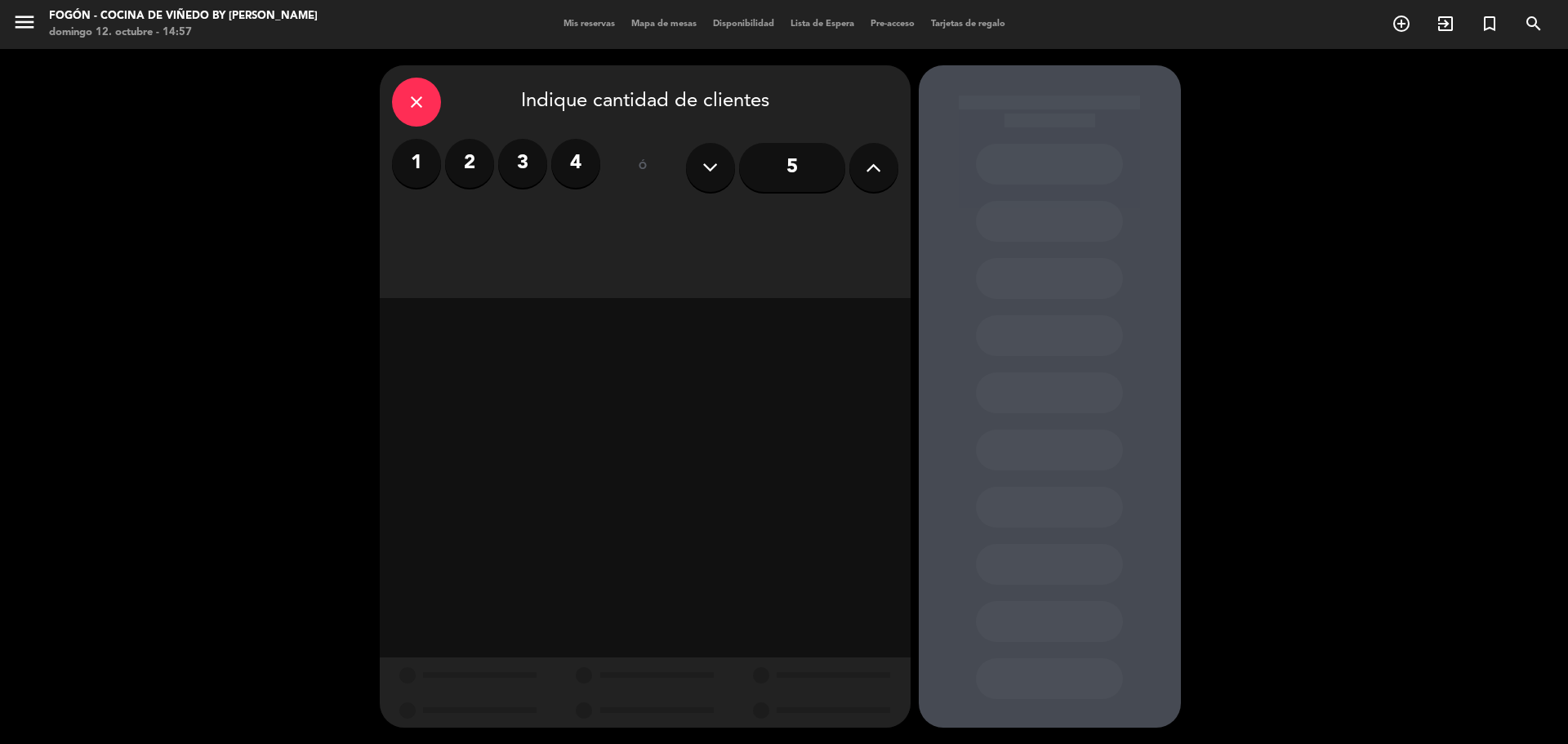
click at [455, 177] on label "2" at bounding box center [469, 163] width 49 height 49
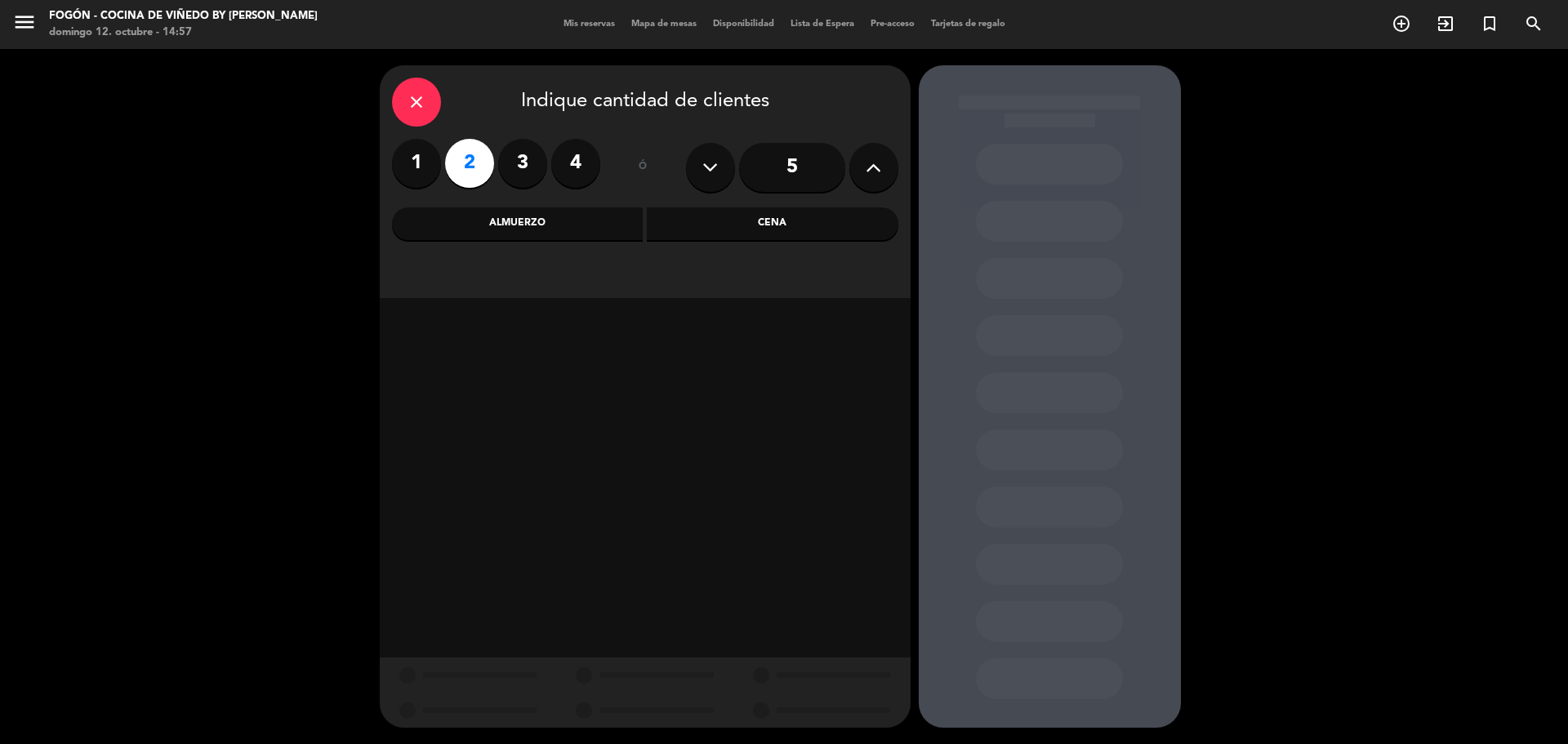
click at [485, 219] on div "Almuerzo" at bounding box center [518, 224] width 252 height 33
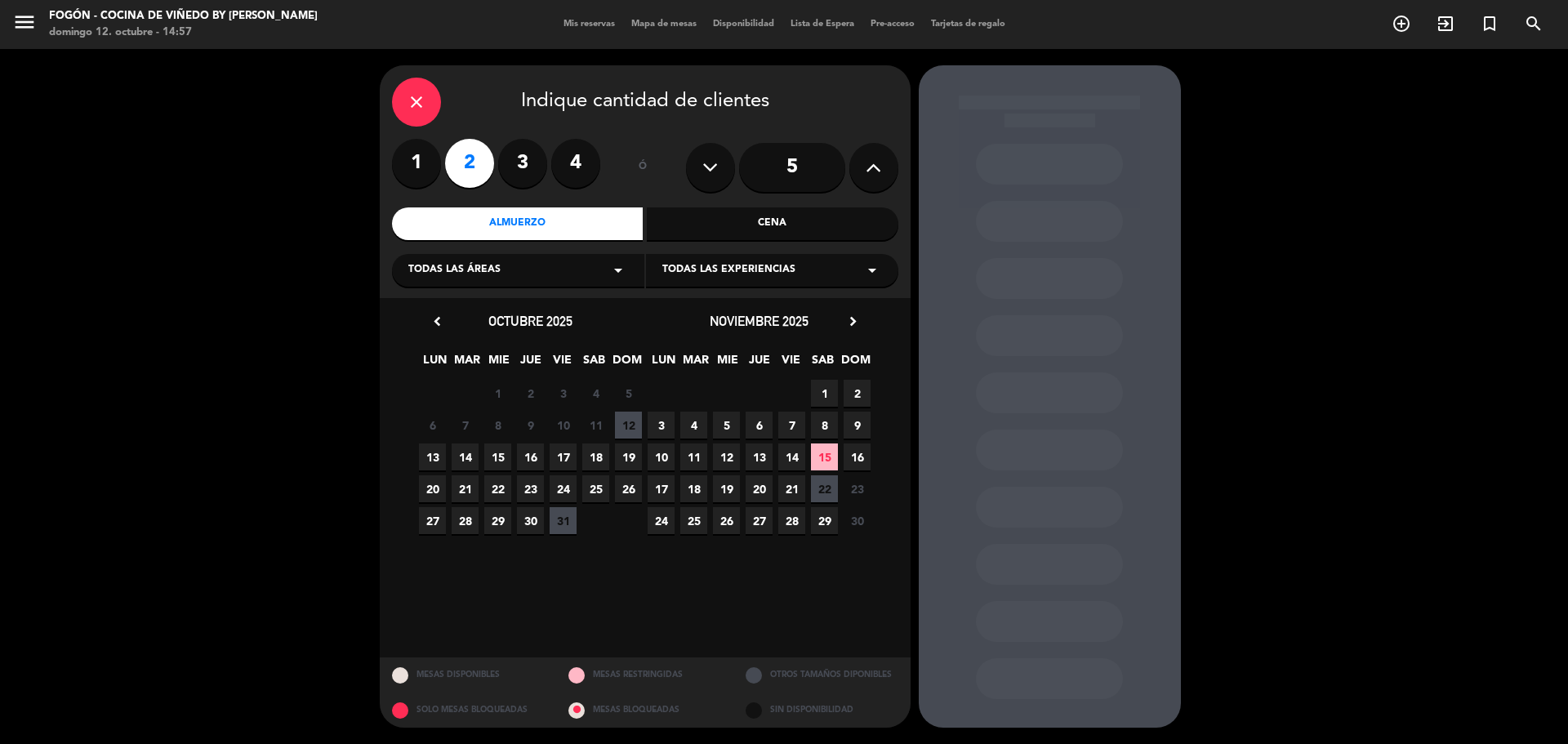
click at [567, 458] on span "17" at bounding box center [563, 457] width 27 height 27
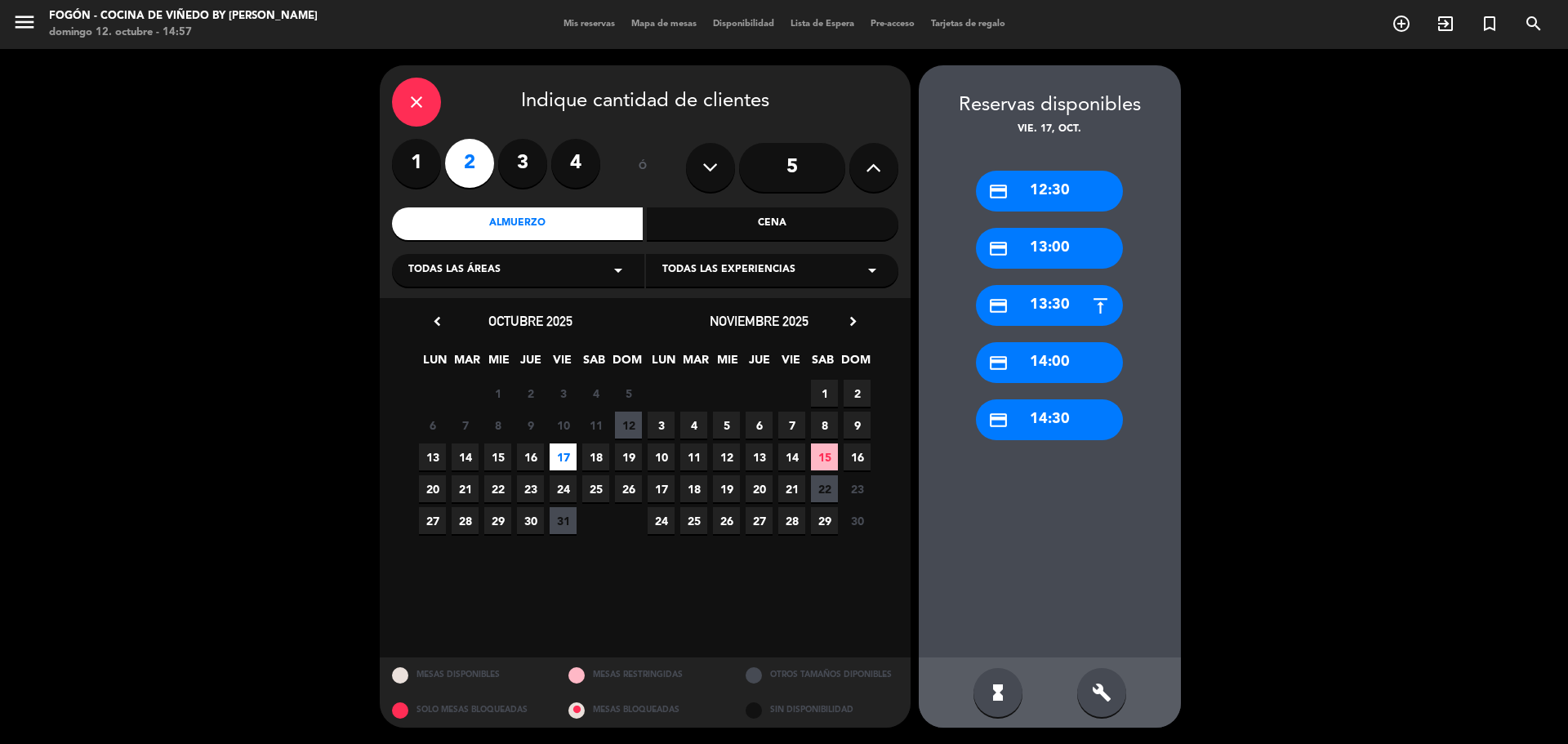
click at [1084, 355] on div "credit_card 14:00" at bounding box center [1049, 362] width 147 height 41
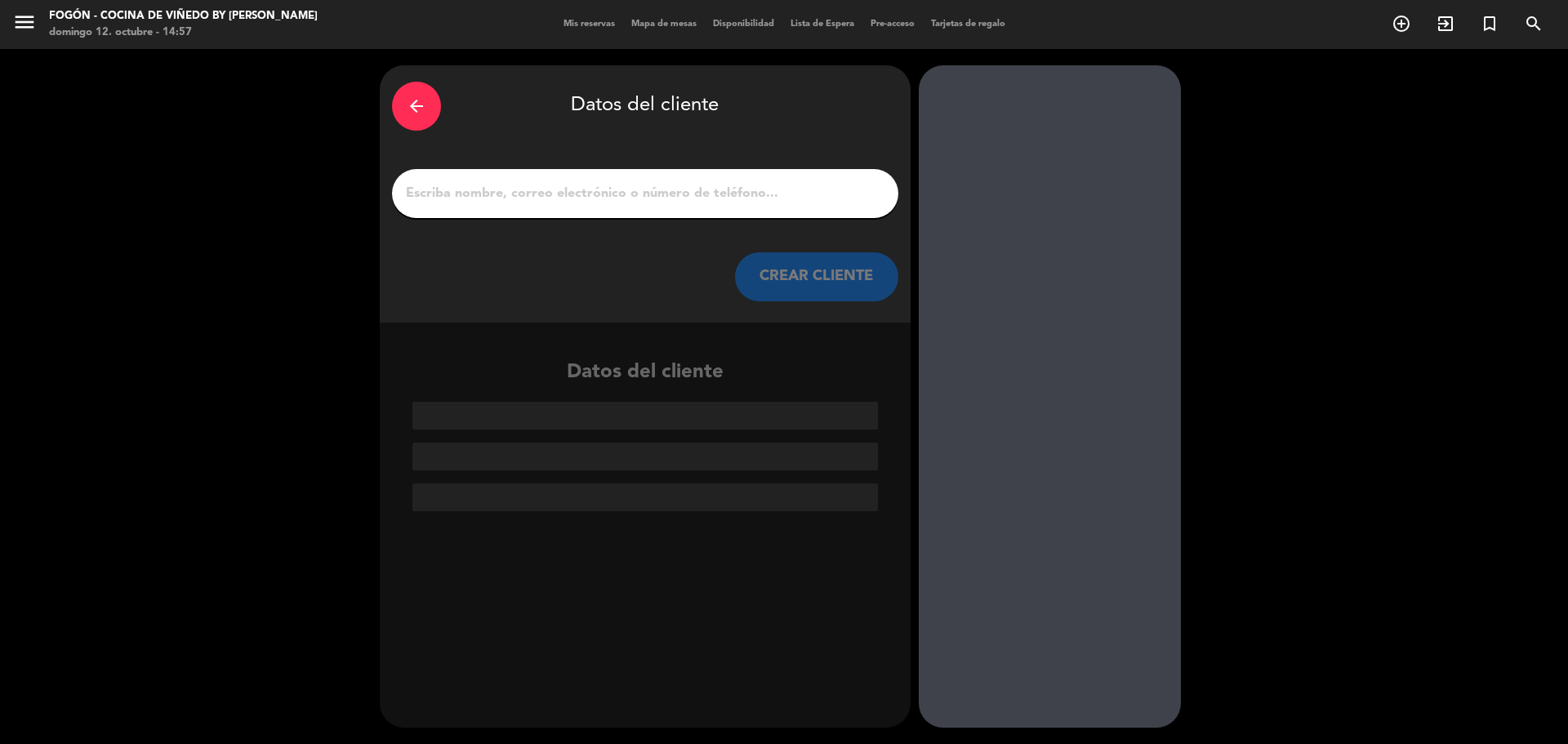
click at [633, 176] on div at bounding box center [645, 194] width 506 height 49
click at [625, 189] on input "1" at bounding box center [645, 193] width 482 height 23
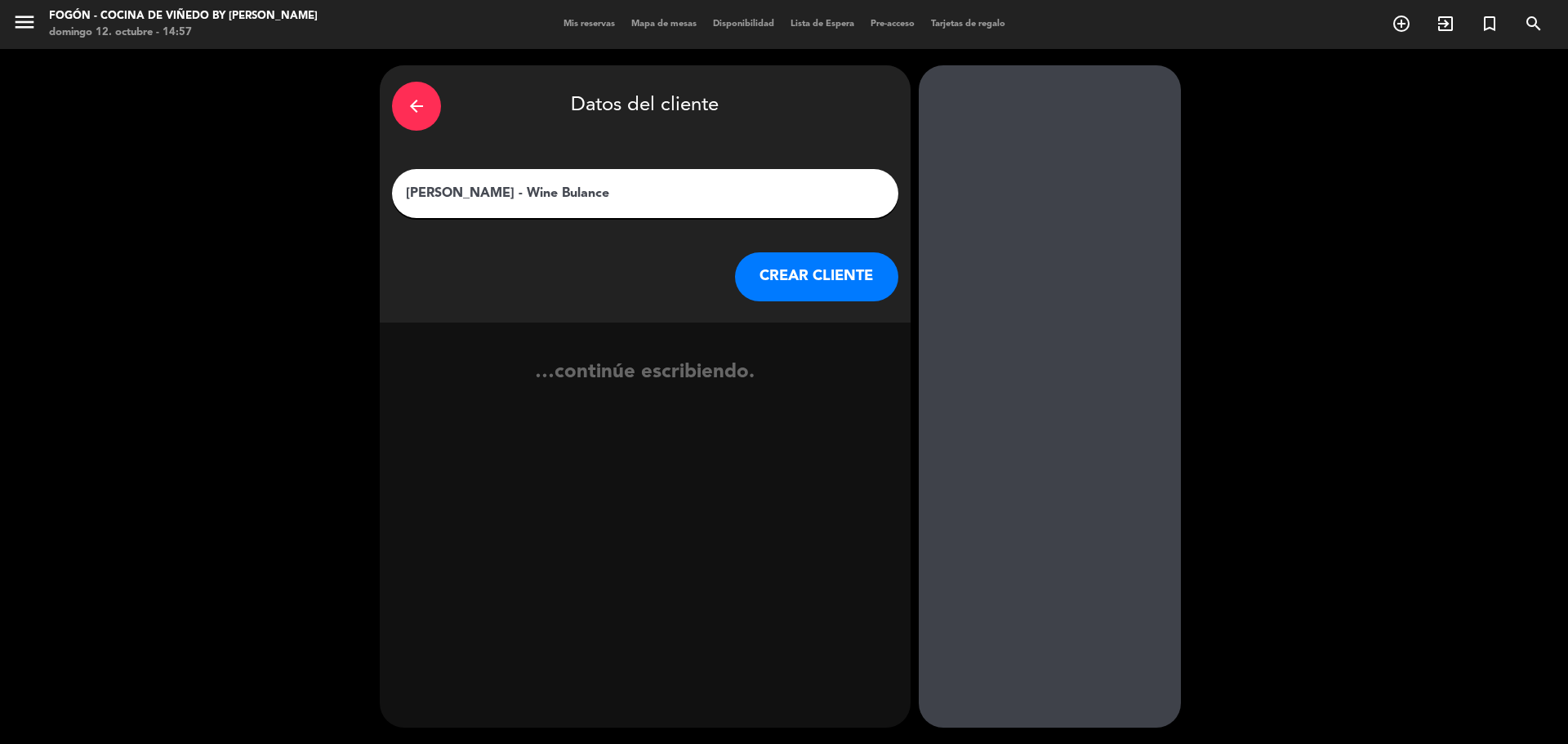
type input "[PERSON_NAME] - Wine Bulance"
click at [807, 257] on button "CREAR CLIENTE" at bounding box center [816, 277] width 163 height 49
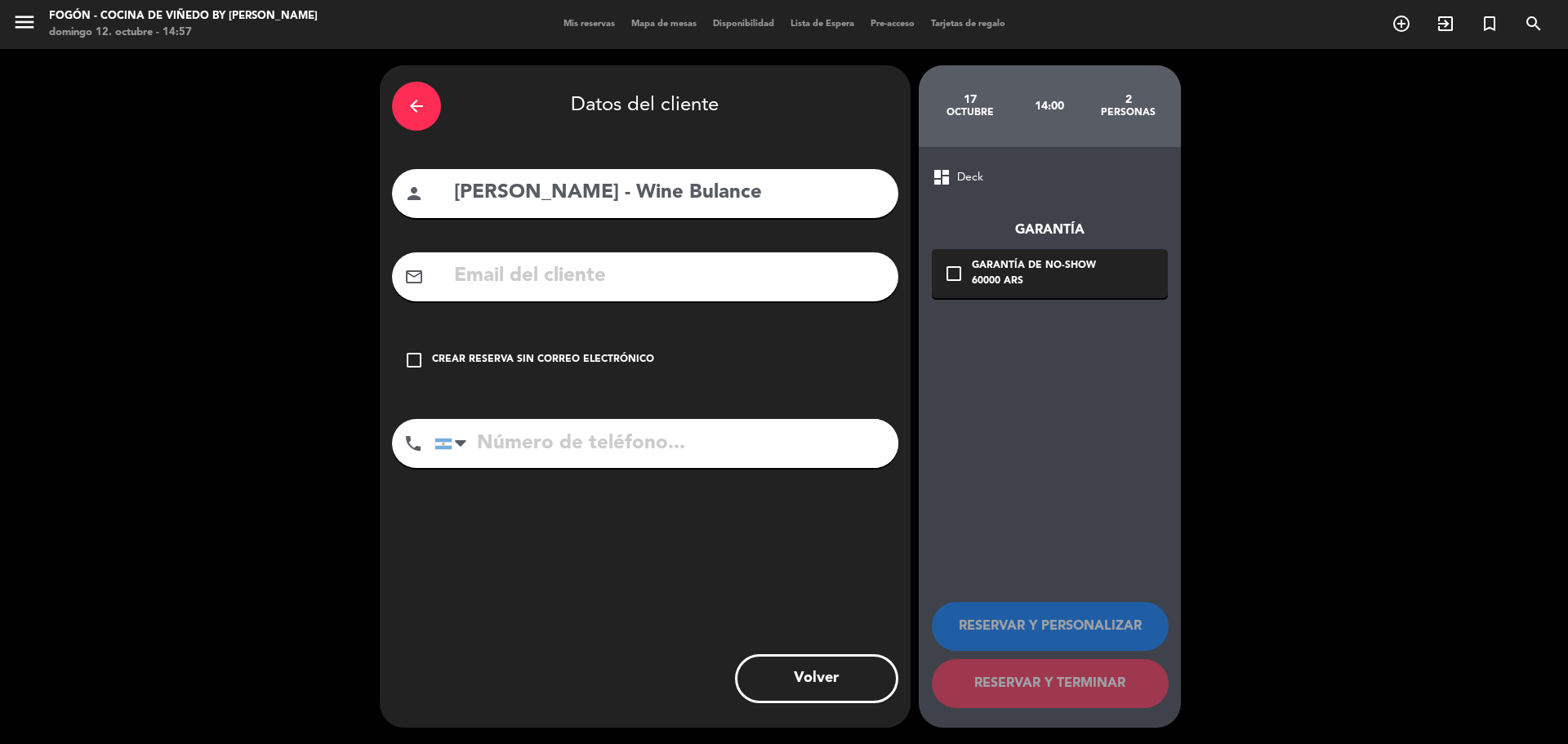
click at [557, 273] on input "text" at bounding box center [669, 276] width 434 height 34
paste input "wine bulance <[EMAIL_ADDRESS][DOMAIN_NAME]>"
drag, startPoint x: 594, startPoint y: 280, endPoint x: 255, endPoint y: 269, distance: 339.2
click at [255, 269] on div "arrow_back Datos del cliente person [PERSON_NAME] - Wine Bulance mail_outline w…" at bounding box center [784, 396] width 1568 height 695
click at [790, 285] on input "[EMAIL_ADDRESS][DOMAIN_NAME]>" at bounding box center [669, 276] width 434 height 34
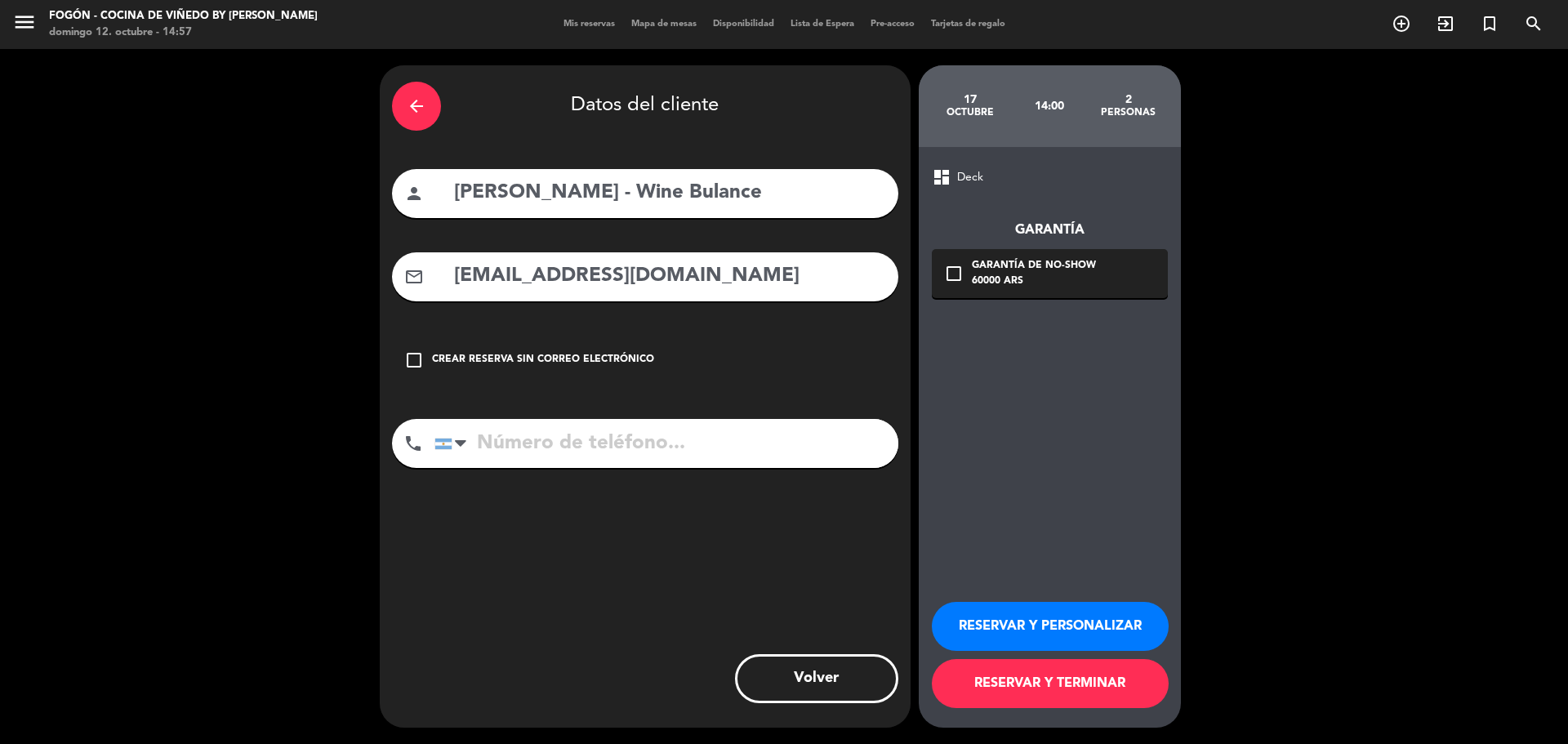
type input "[EMAIL_ADDRESS][DOMAIN_NAME]"
click at [997, 607] on button "RESERVAR Y PERSONALIZAR" at bounding box center [1049, 626] width 236 height 49
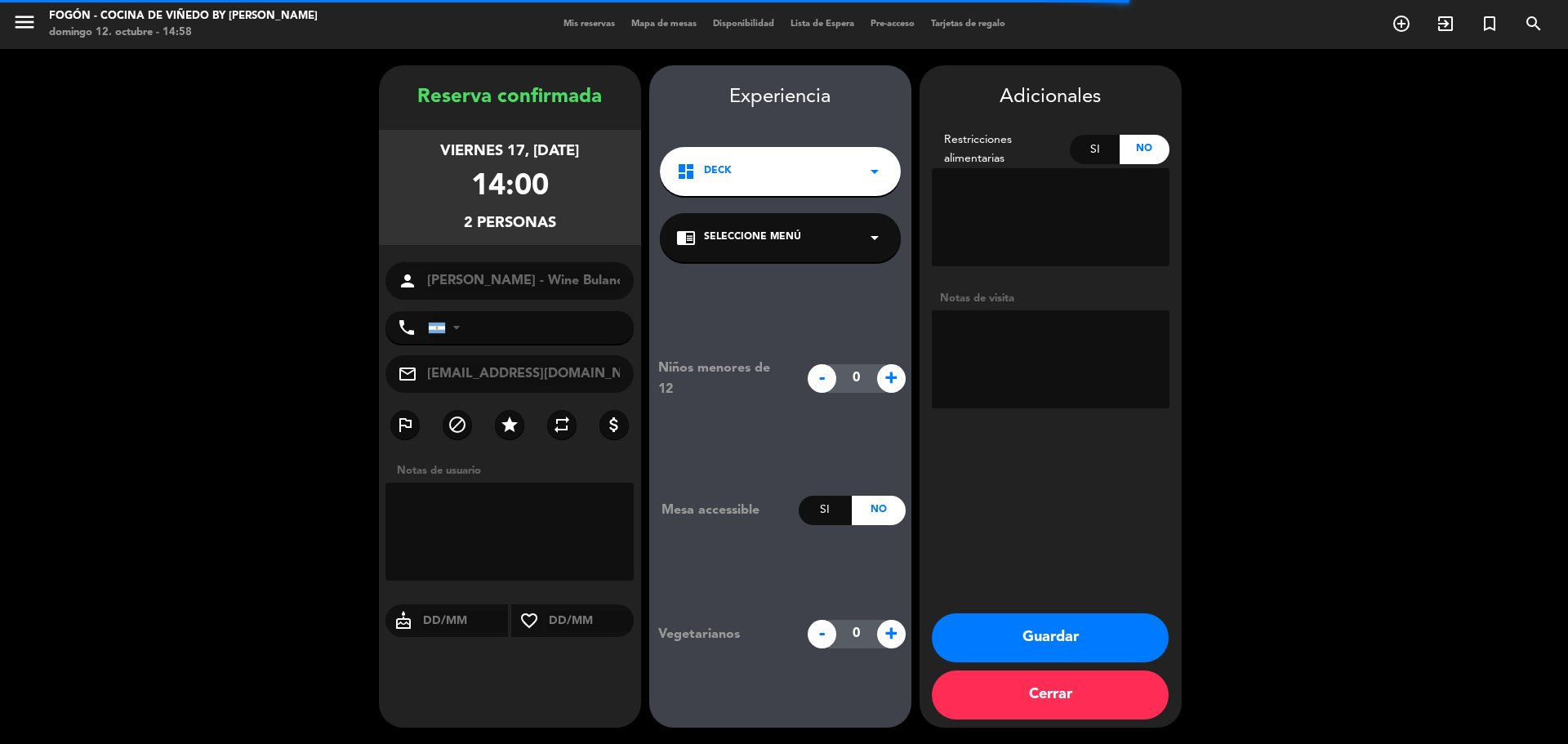
click at [1052, 343] on textarea at bounding box center [1050, 360] width 237 height 98
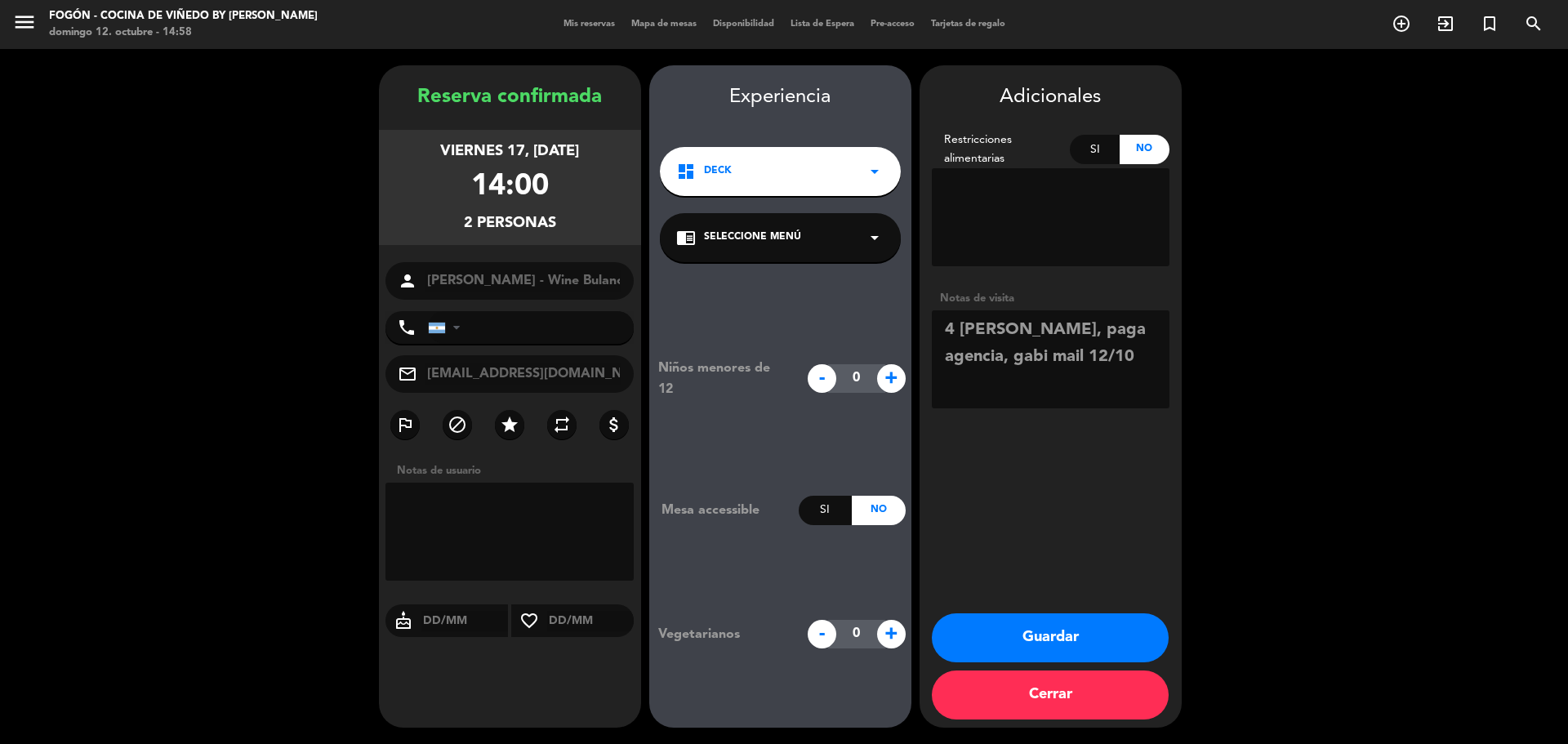
type textarea "4 [PERSON_NAME], paga agencia, gabi mail 12/10"
click at [795, 240] on span "Seleccione Menú" at bounding box center [752, 237] width 97 height 16
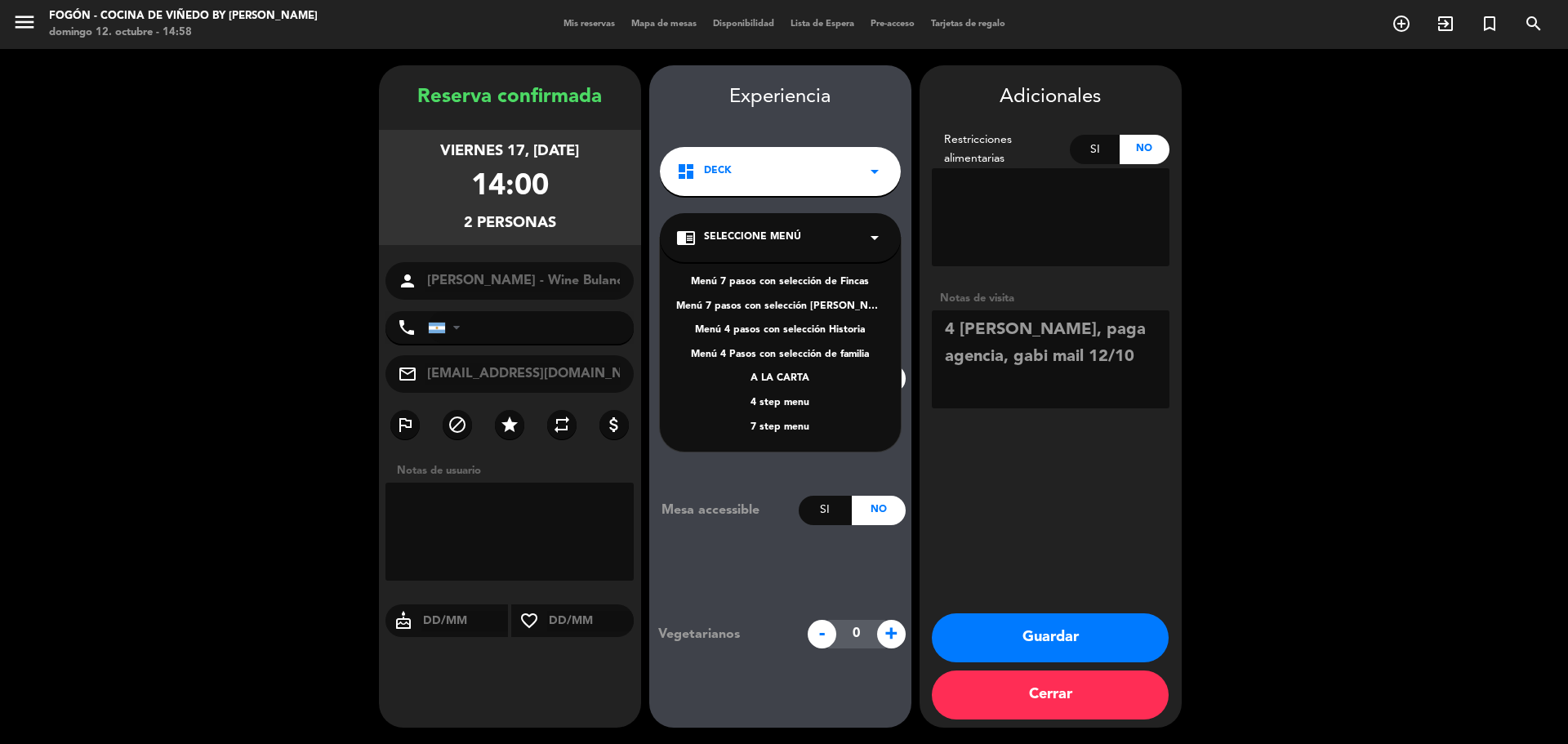
click at [778, 394] on div "Menú 7 pasos con selección de Fincas Menú 7 pasos con selección [PERSON_NAME] 4…" at bounding box center [780, 344] width 241 height 214
click at [794, 396] on div "4 step menu" at bounding box center [780, 403] width 208 height 16
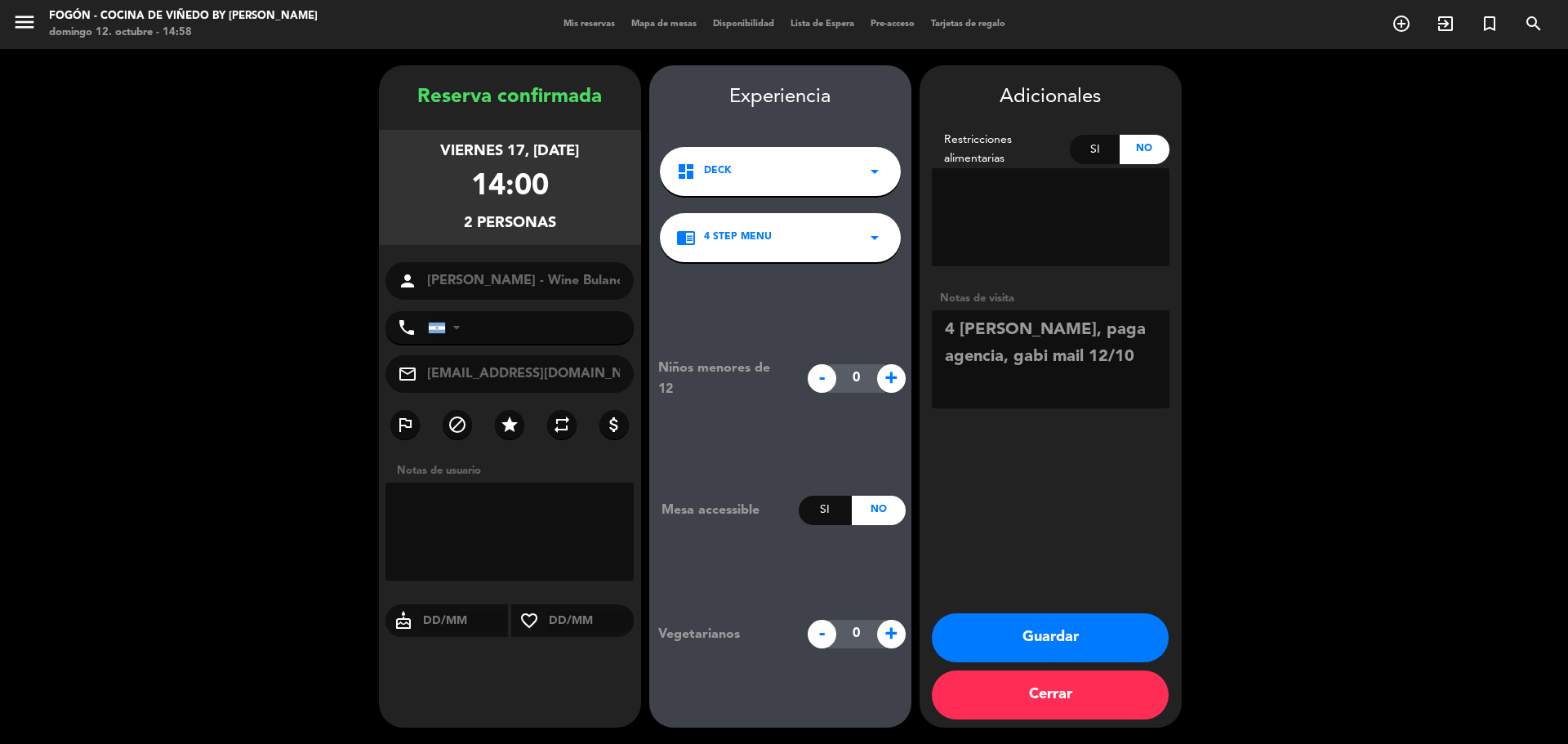
click at [1073, 637] on button "Guardar" at bounding box center [1049, 638] width 236 height 49
